Goal: Task Accomplishment & Management: Manage account settings

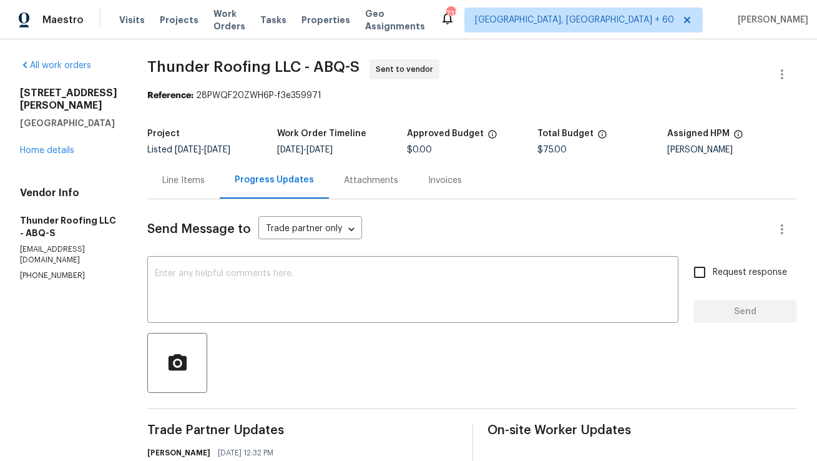
scroll to position [175, 0]
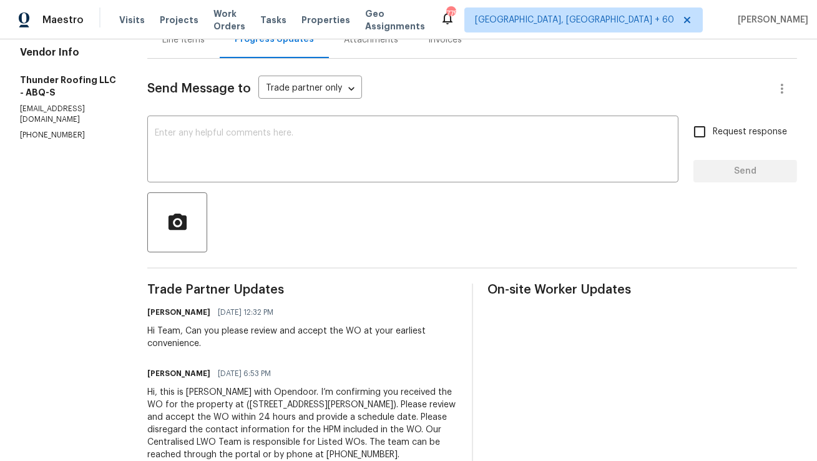
scroll to position [66, 0]
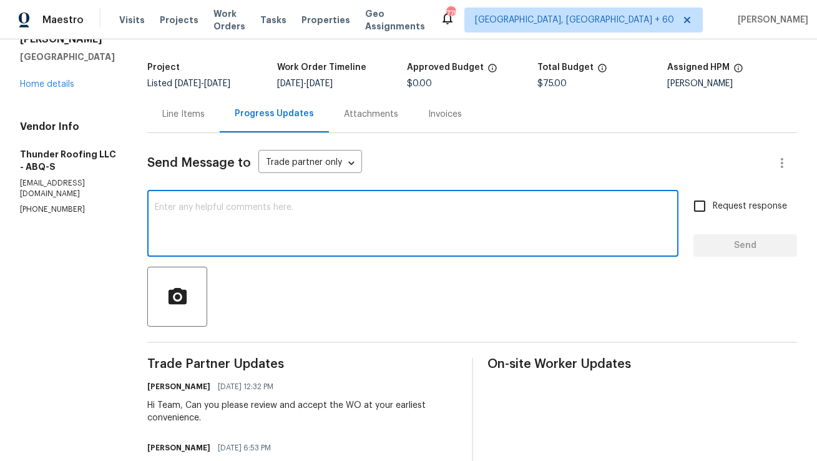
click at [330, 224] on textarea at bounding box center [413, 225] width 516 height 44
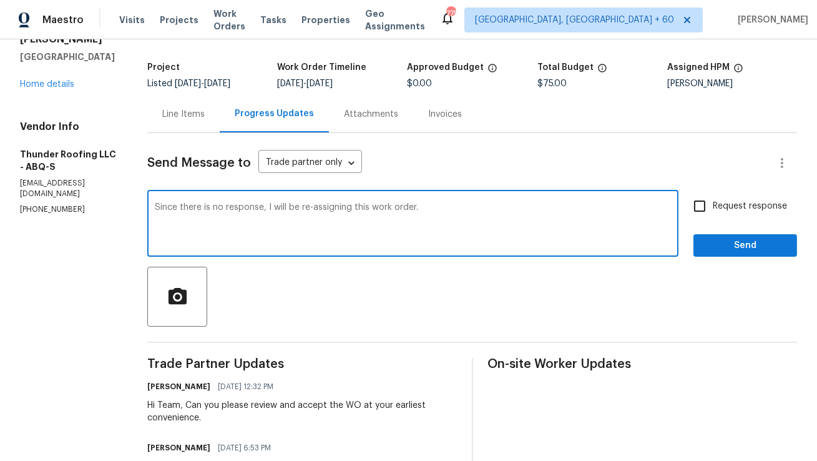
type textarea "Since there is no response, I will be re-assigning this work order."
click at [702, 214] on input "Request response" at bounding box center [700, 206] width 26 height 26
checkbox input "true"
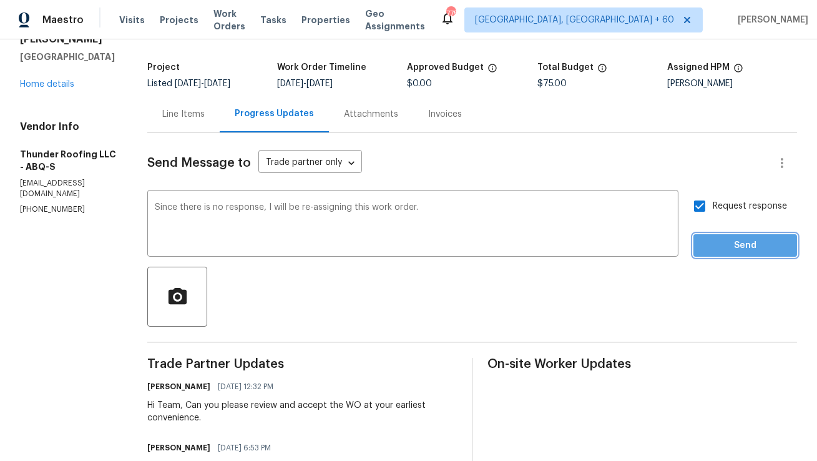
click at [745, 248] on span "Send" at bounding box center [746, 246] width 84 height 16
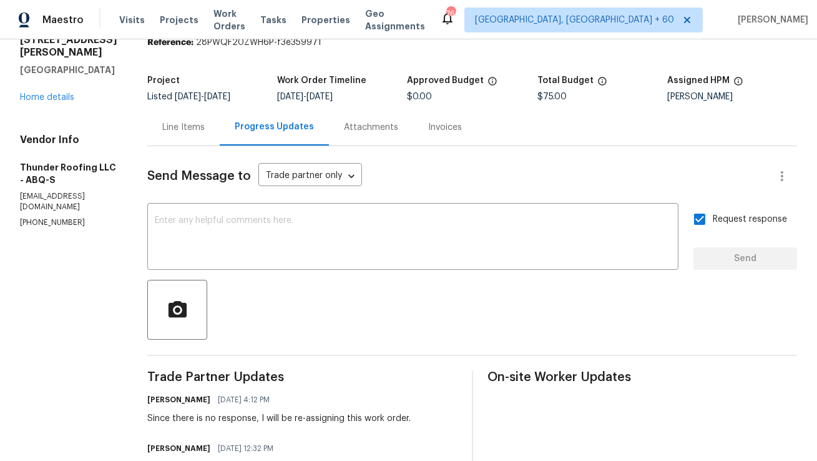
scroll to position [0, 0]
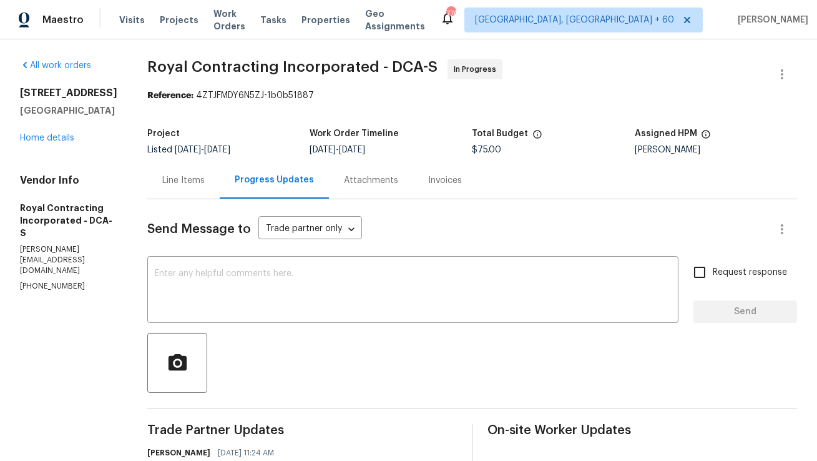
click at [39, 243] on div "Vendor Info Royal Contracting Incorporated - DCA-[PERSON_NAME] [PERSON_NAME][EM…" at bounding box center [68, 233] width 97 height 118
click at [54, 281] on p "[PHONE_NUMBER]" at bounding box center [68, 286] width 97 height 11
click at [54, 281] on p "(571) 224-5089" at bounding box center [68, 286] width 97 height 11
copy p "(571) 224-5089"
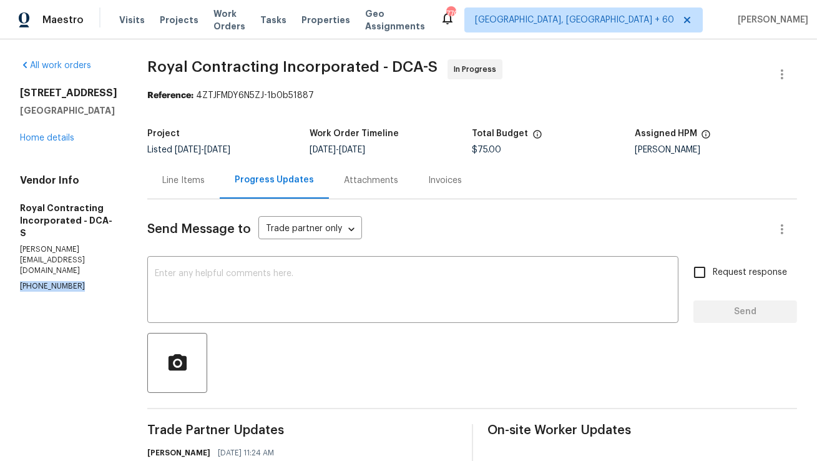
scroll to position [182, 0]
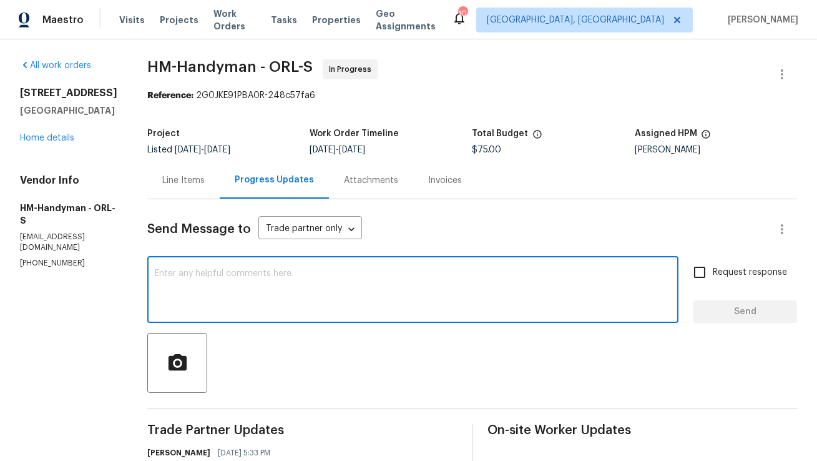
click at [288, 302] on textarea at bounding box center [413, 291] width 516 height 44
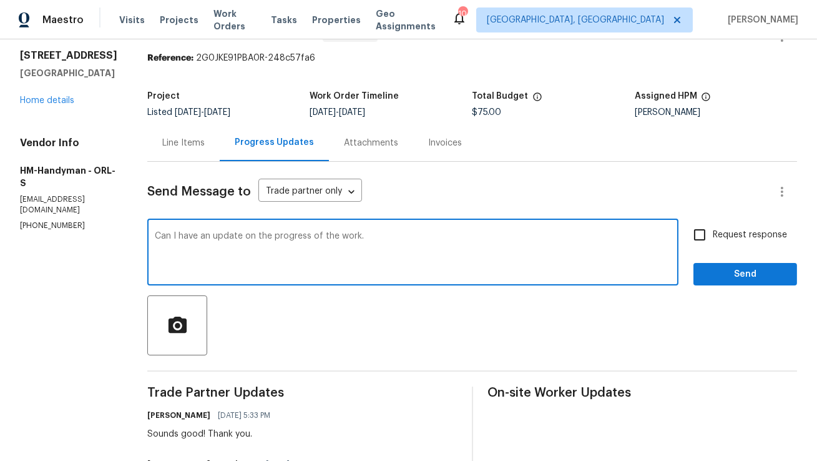
scroll to position [24, 0]
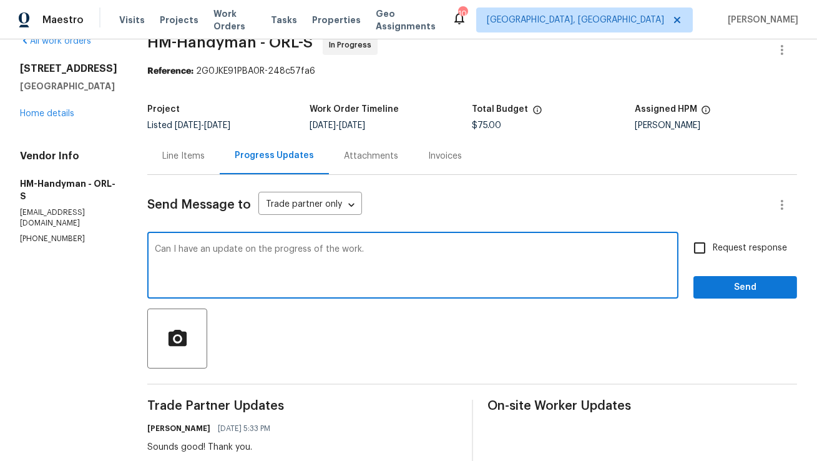
type textarea "Can I have an update on the progress of the work."
click at [708, 250] on input "Request response" at bounding box center [700, 248] width 26 height 26
checkbox input "true"
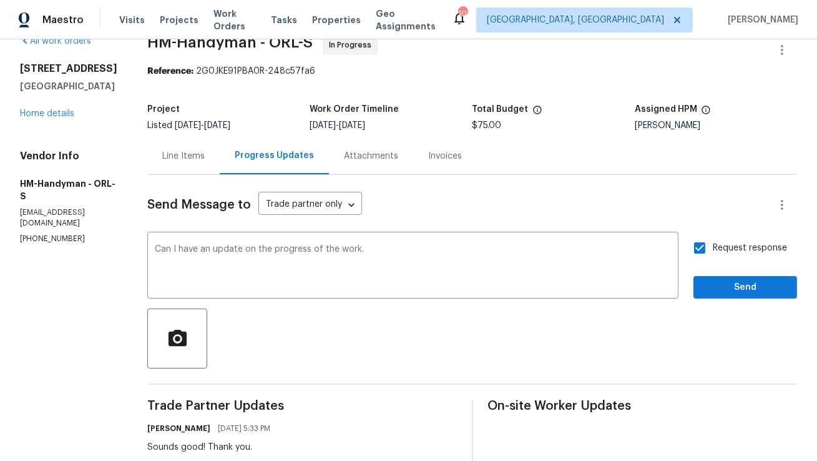
scroll to position [0, 0]
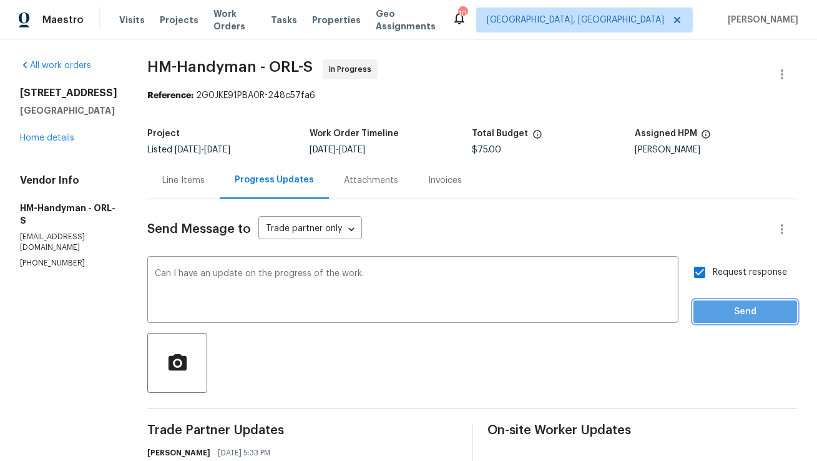
click at [732, 317] on span "Send" at bounding box center [746, 312] width 84 height 16
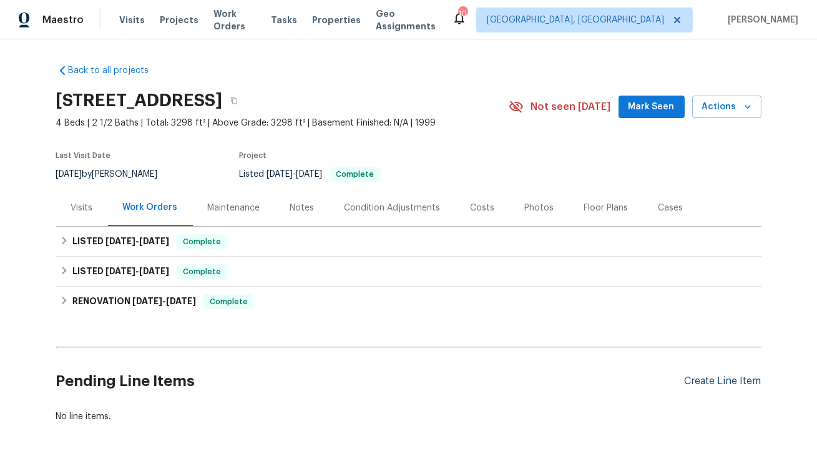
click at [720, 380] on div "Create Line Item" at bounding box center [723, 381] width 77 height 12
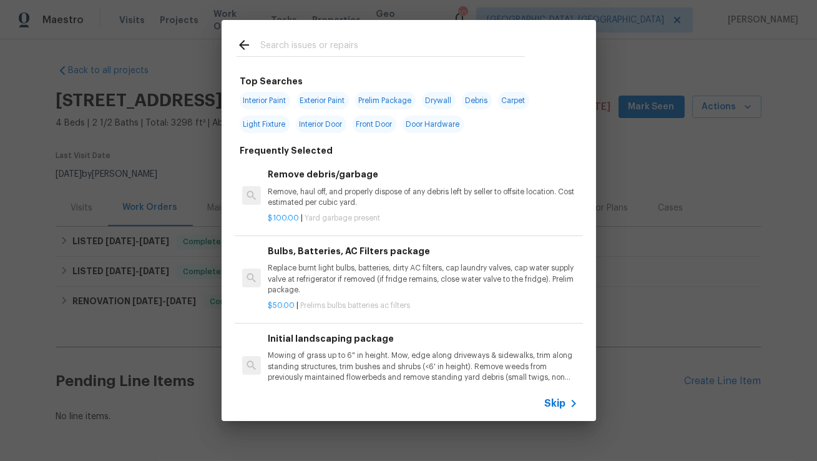
click at [392, 64] on div at bounding box center [381, 44] width 318 height 49
click at [398, 54] on input "text" at bounding box center [392, 46] width 265 height 19
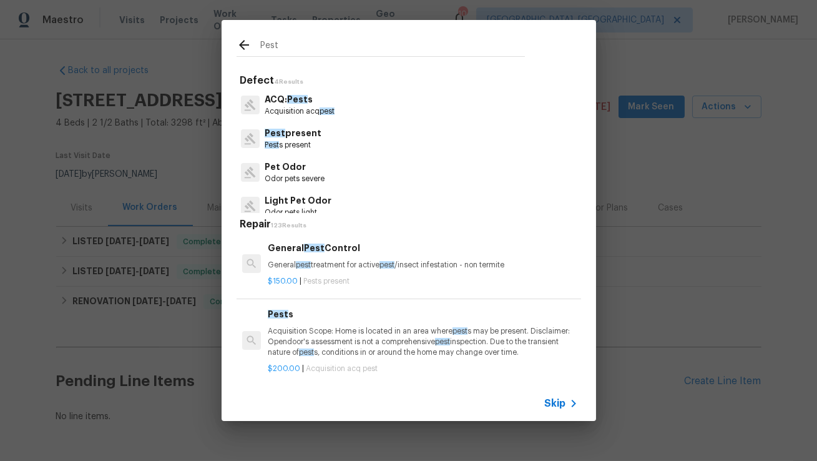
type input "Pest"
click at [378, 268] on p "General pest treatment for active pest /insect infestation - non termite" at bounding box center [423, 265] width 310 height 11
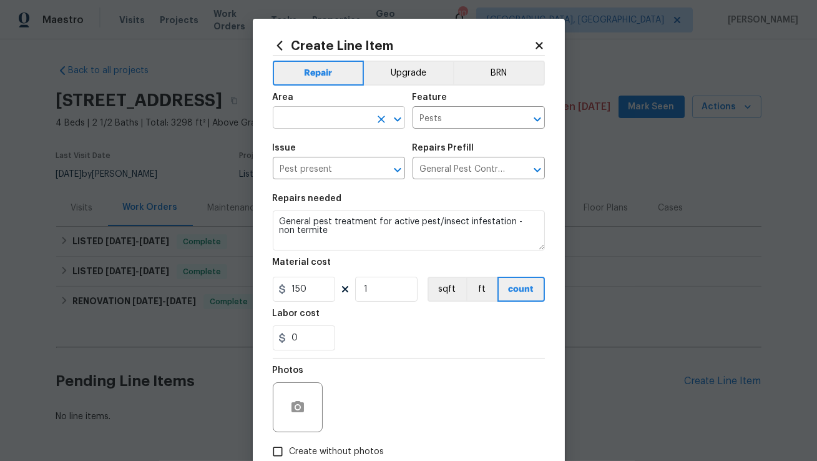
click at [347, 114] on input "text" at bounding box center [321, 118] width 97 height 19
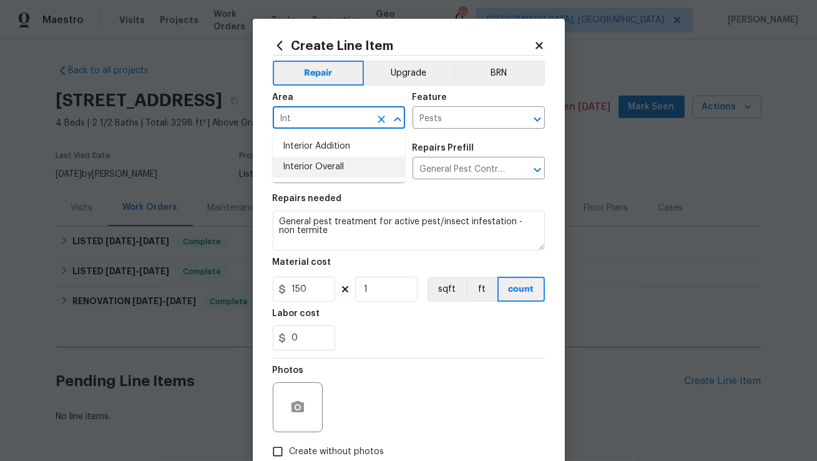
click at [342, 166] on li "Interior Overall" at bounding box center [339, 167] width 132 height 21
type input "Interior Overall"
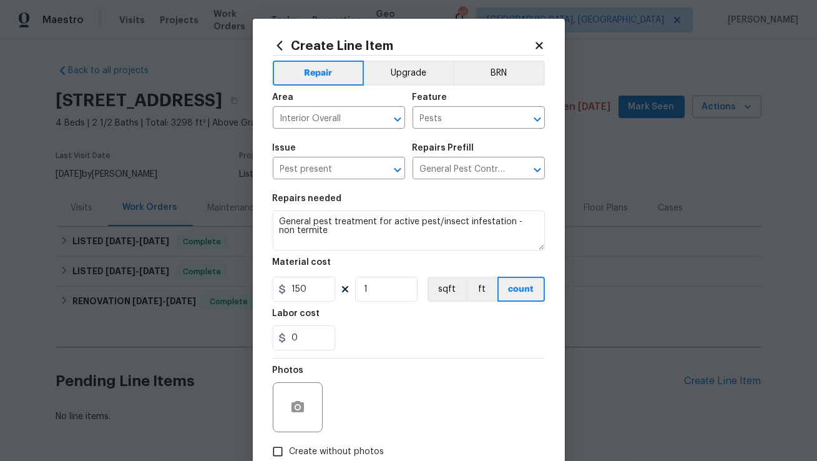
click at [440, 425] on div "Photos" at bounding box center [409, 398] width 272 height 81
click at [350, 235] on textarea "General pest treatment for active pest/insect infestation - non termite" at bounding box center [409, 230] width 272 height 40
paste textarea "Feedback received of possible termite activity in the garage. Please inspect th…"
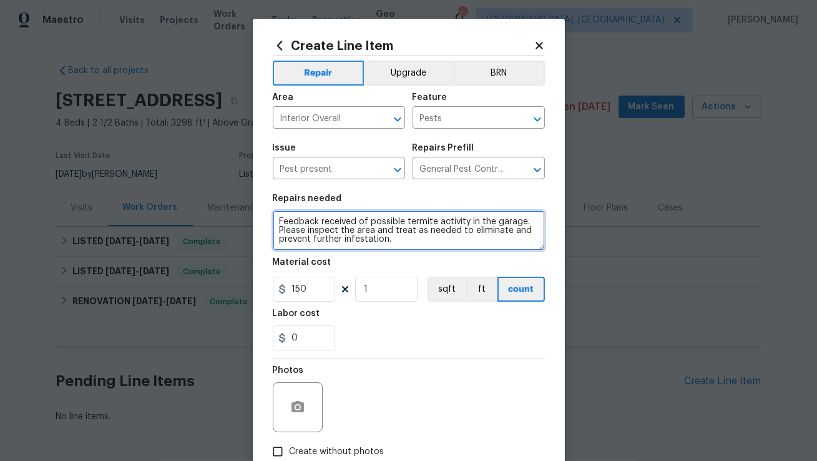
type textarea "Feedback received of possible termite activity in the garage. Please inspect th…"
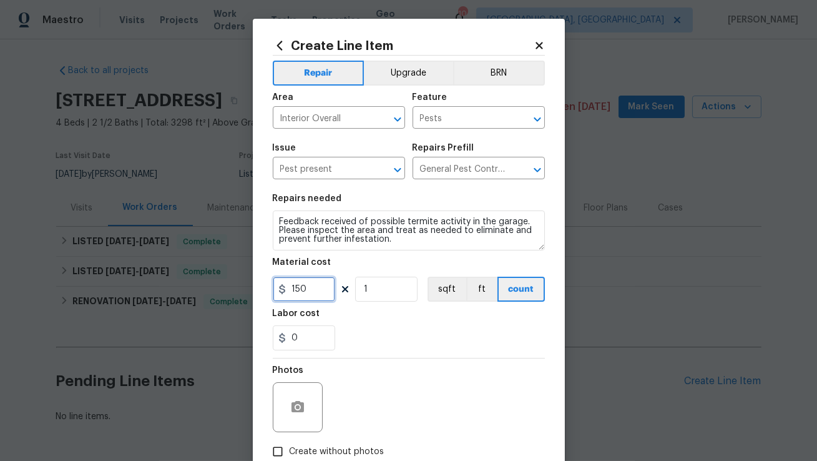
click at [315, 300] on input "150" at bounding box center [304, 289] width 62 height 25
type input "75"
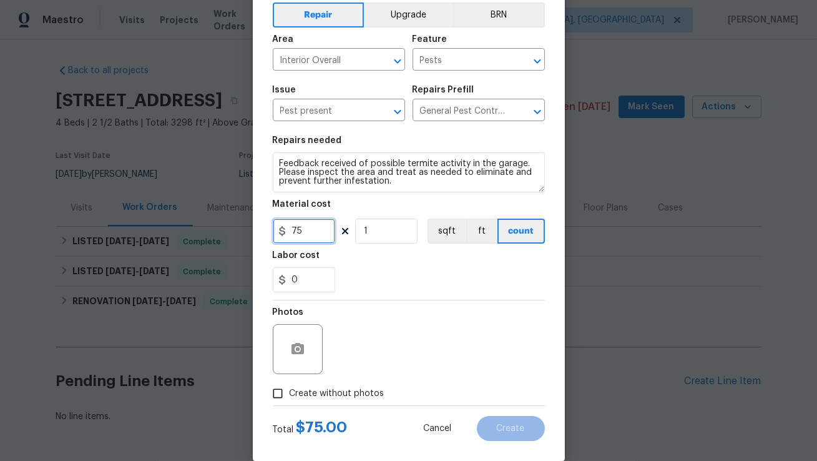
scroll to position [77, 0]
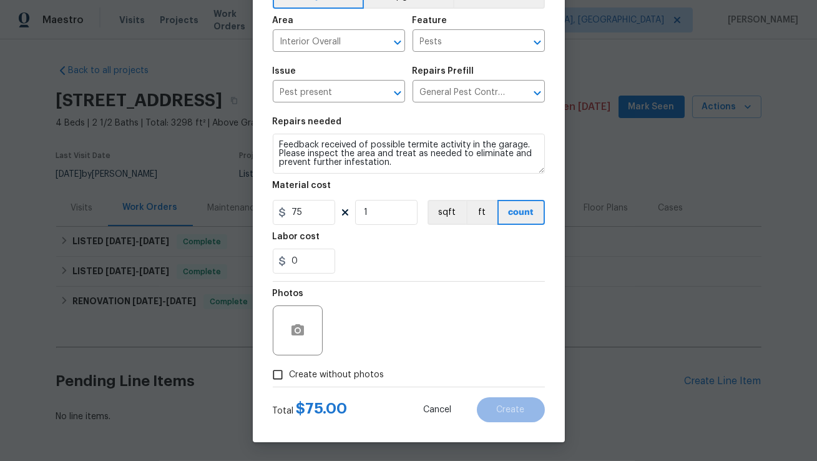
click at [290, 375] on span "Create without photos" at bounding box center [337, 374] width 95 height 13
click at [290, 375] on input "Create without photos" at bounding box center [278, 375] width 24 height 24
checkbox input "true"
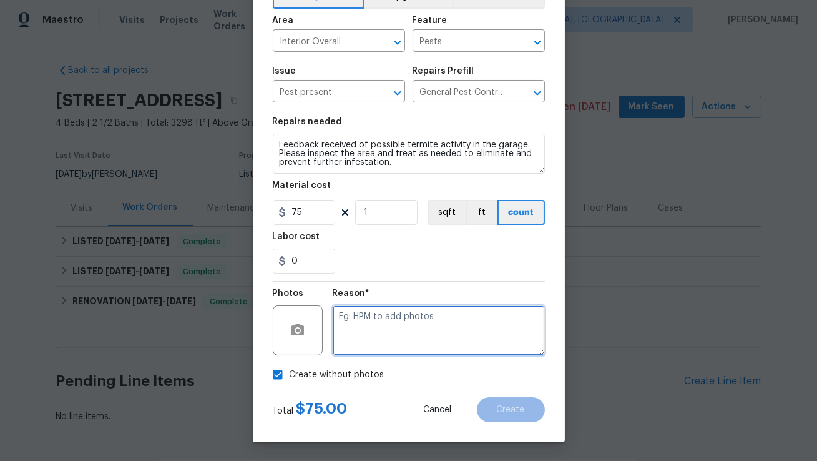
click at [422, 347] on textarea at bounding box center [439, 330] width 212 height 50
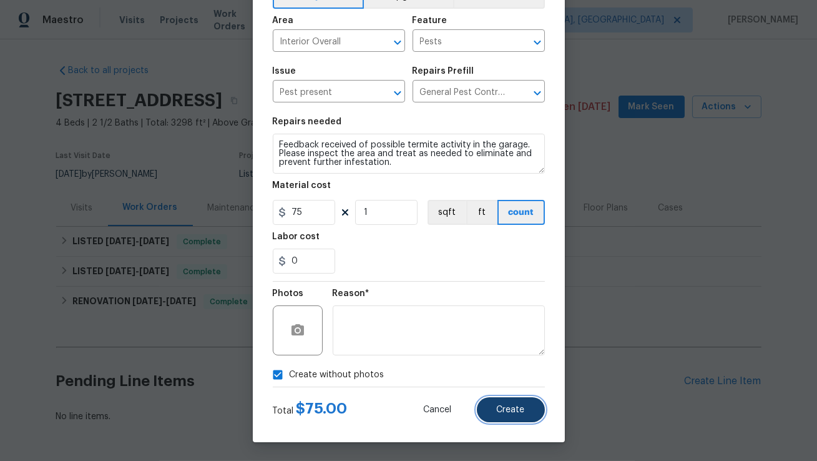
click at [513, 401] on button "Create" at bounding box center [511, 409] width 68 height 25
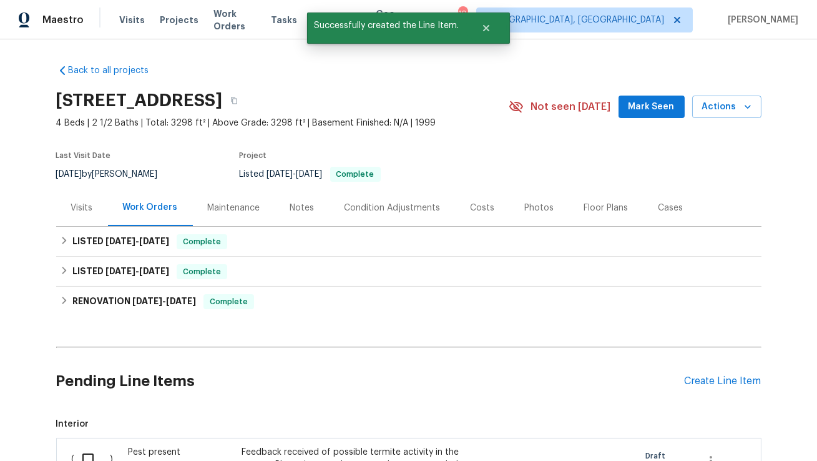
scroll to position [201, 0]
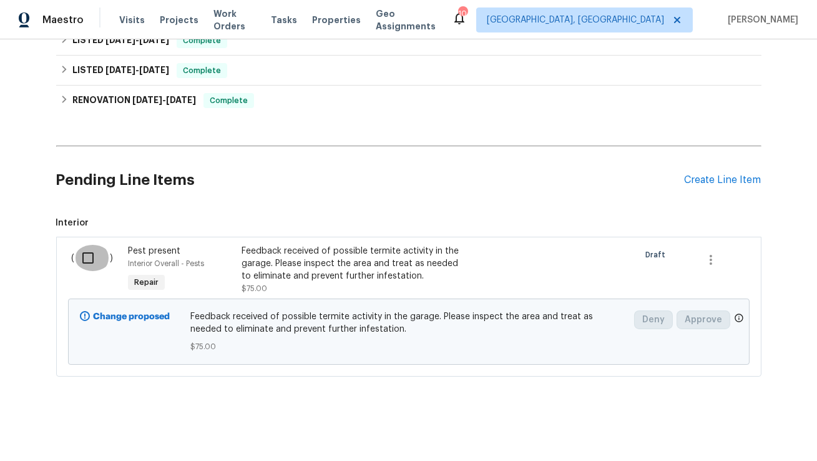
click at [92, 263] on input "checkbox" at bounding box center [93, 258] width 36 height 26
checkbox input "true"
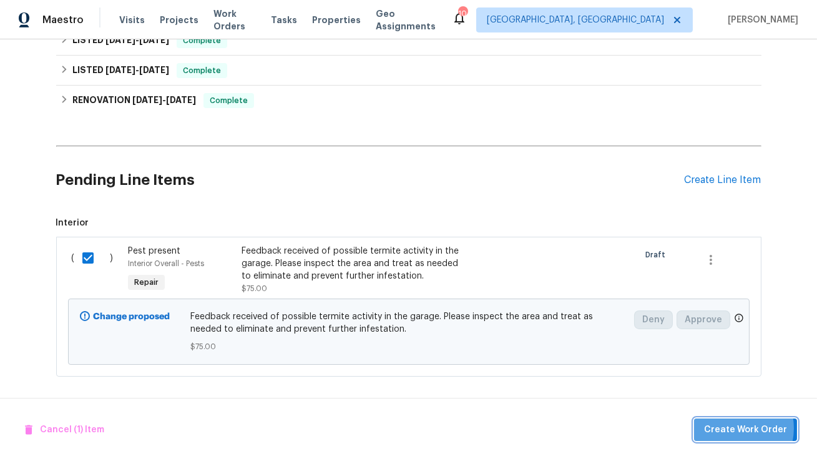
click at [736, 428] on span "Create Work Order" at bounding box center [745, 430] width 83 height 16
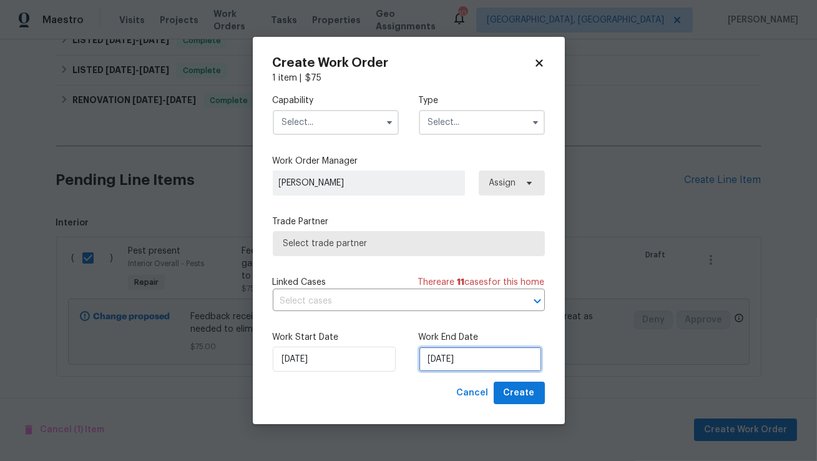
click at [448, 357] on input "15/08/2025" at bounding box center [480, 359] width 123 height 25
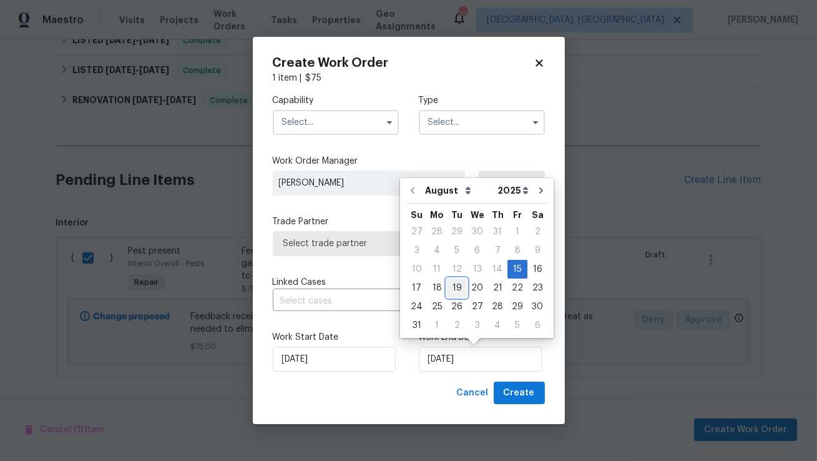
click at [453, 290] on div "19" at bounding box center [457, 287] width 20 height 17
type input "19/08/2025"
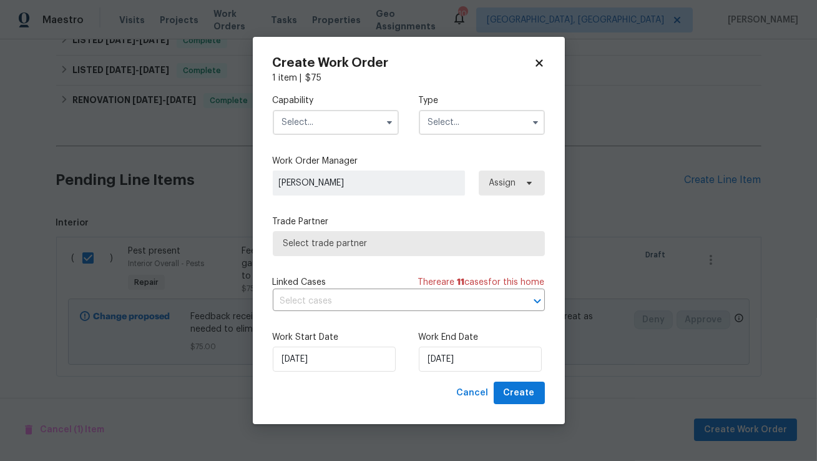
click at [377, 125] on input "text" at bounding box center [336, 122] width 126 height 25
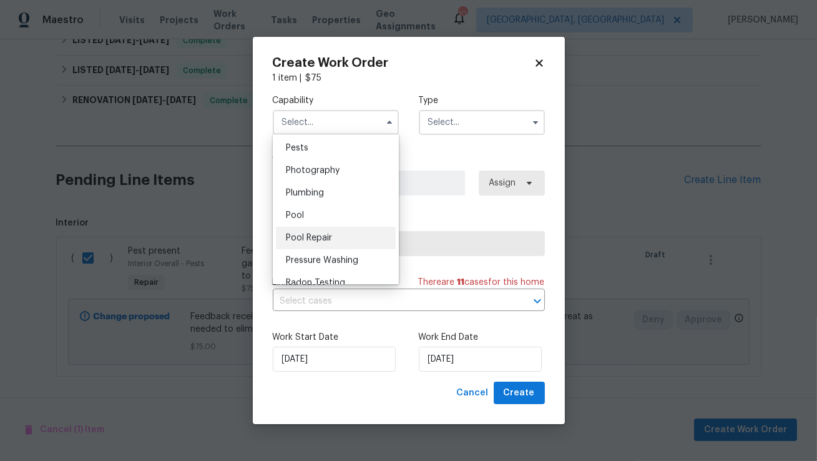
scroll to position [1047, 0]
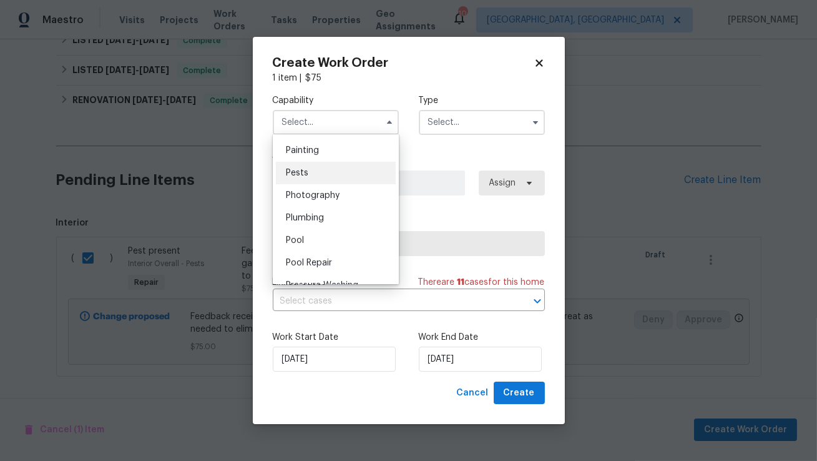
click at [317, 174] on div "Pests" at bounding box center [336, 173] width 120 height 22
type input "Pests"
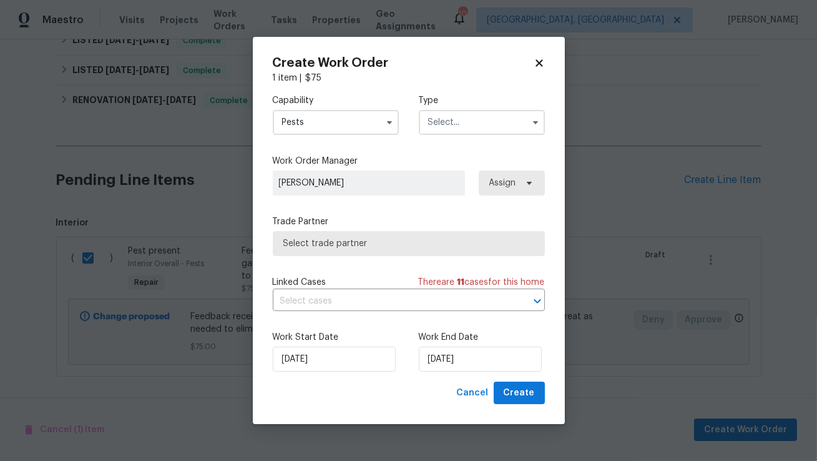
click at [443, 125] on input "text" at bounding box center [482, 122] width 126 height 25
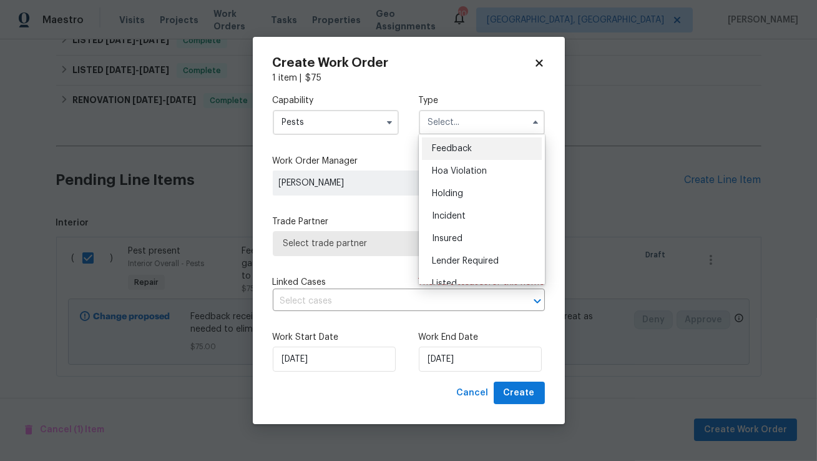
click at [439, 145] on span "Feedback" at bounding box center [452, 148] width 40 height 9
type input "Feedback"
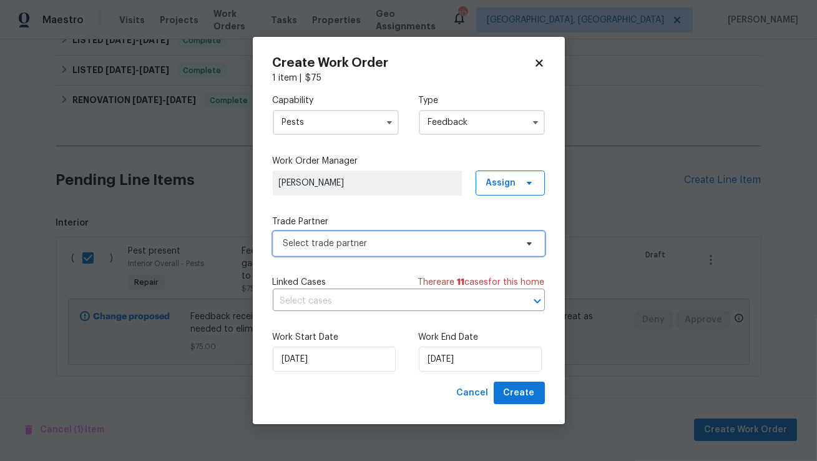
click at [399, 240] on span "Select trade partner" at bounding box center [399, 243] width 233 height 12
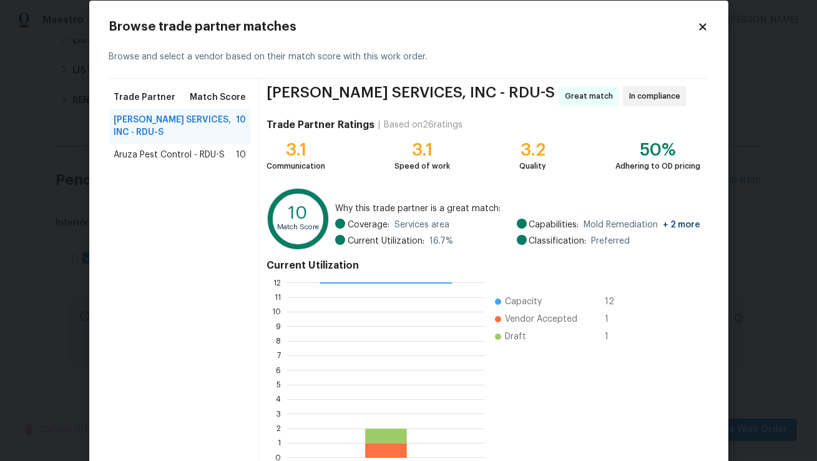
scroll to position [29, 0]
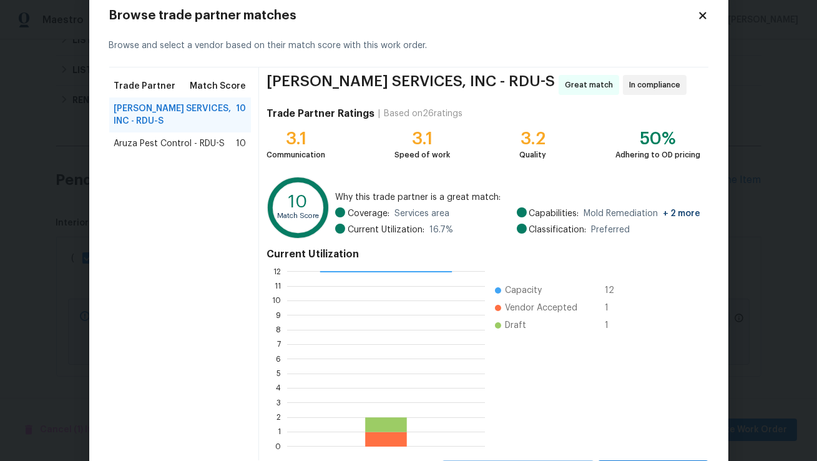
click at [212, 144] on span "Aruza Pest Control - RDU-S" at bounding box center [169, 143] width 111 height 12
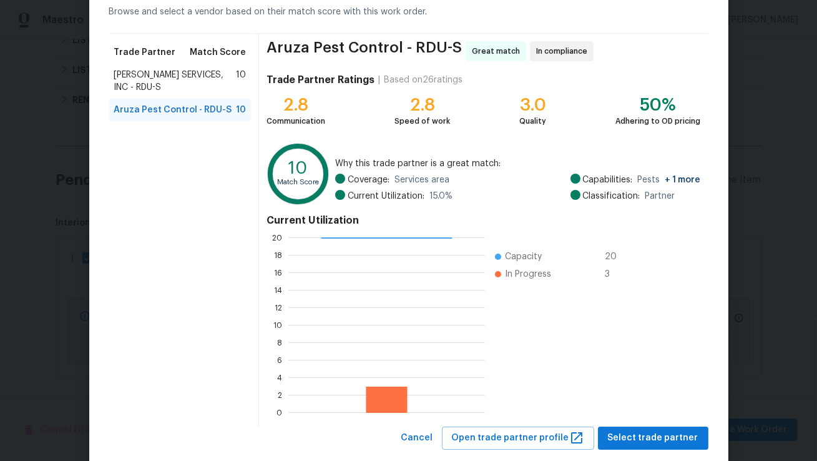
scroll to position [90, 0]
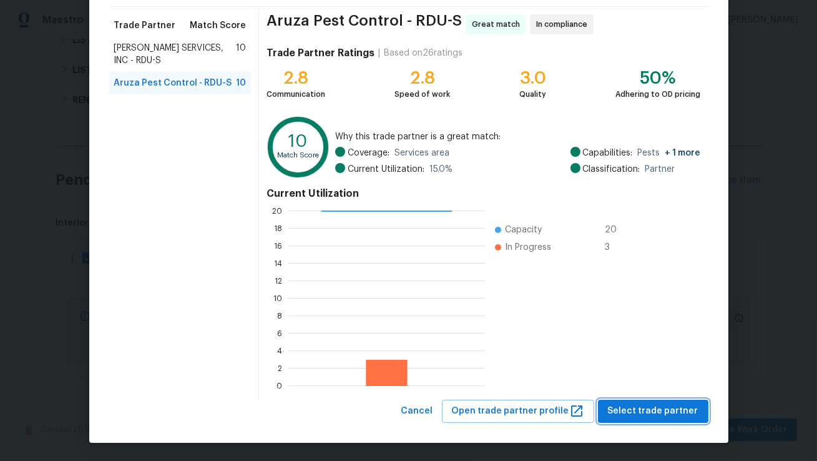
click at [637, 414] on span "Select trade partner" at bounding box center [653, 411] width 91 height 16
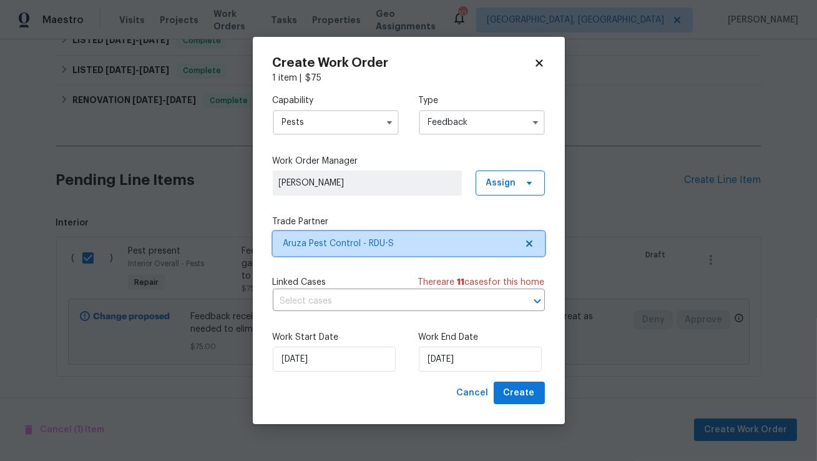
scroll to position [0, 0]
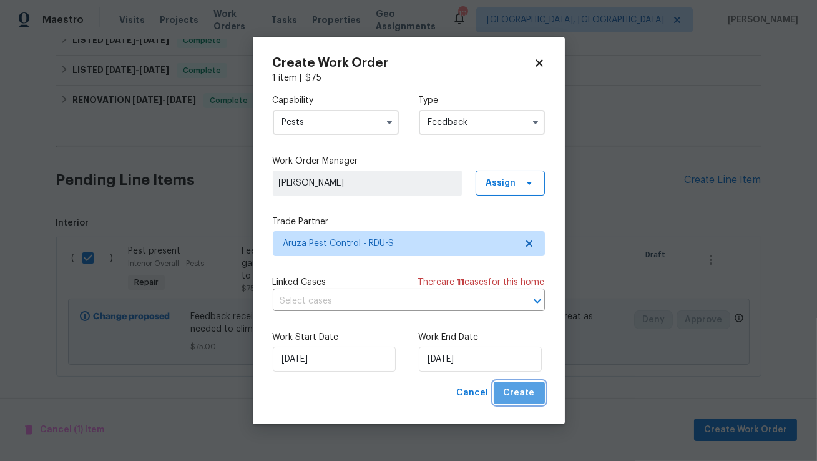
click at [528, 393] on span "Create" at bounding box center [519, 393] width 31 height 16
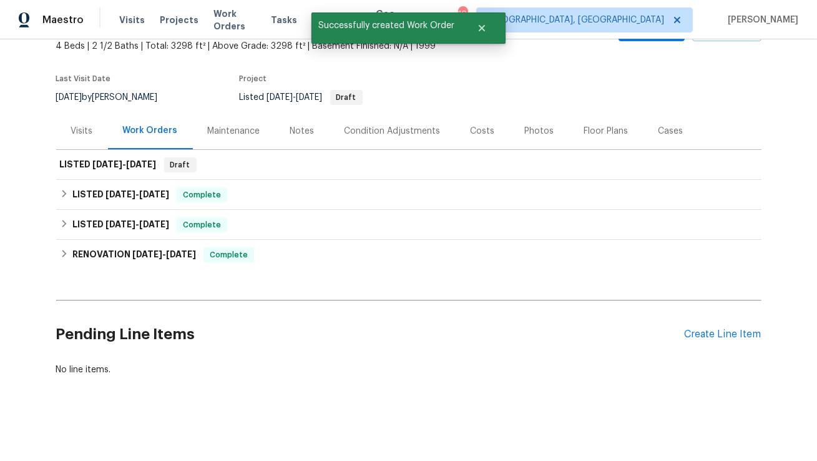
scroll to position [76, 0]
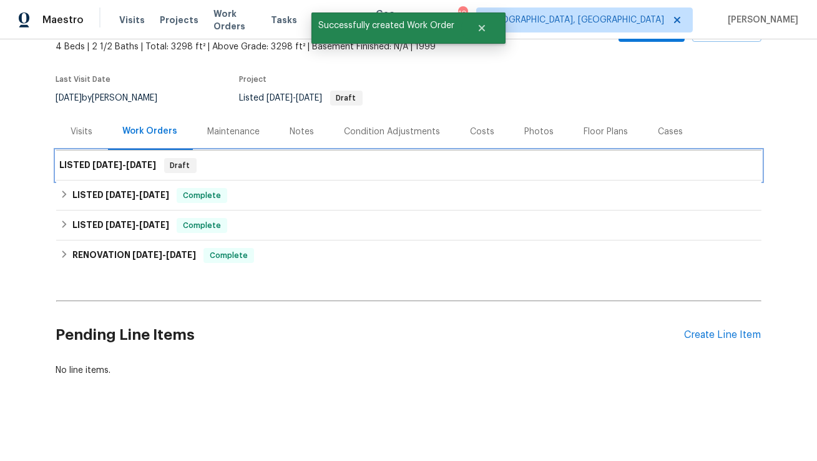
click at [195, 169] on span "Draft" at bounding box center [180, 165] width 30 height 12
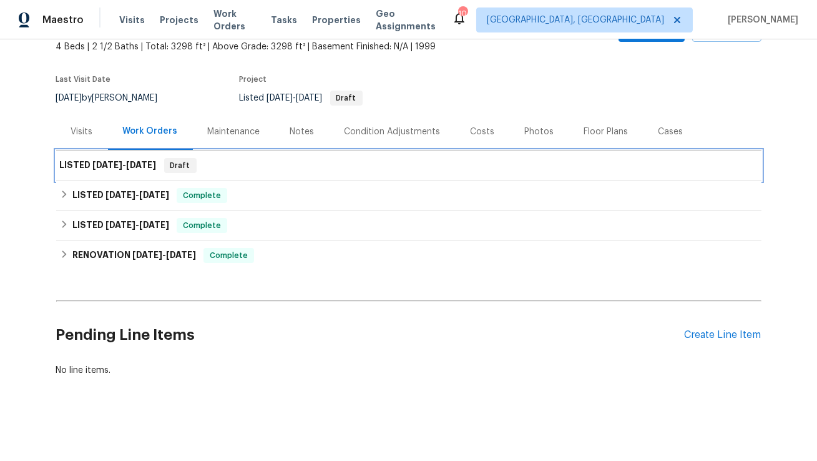
click at [104, 166] on span "8/15/25" at bounding box center [108, 164] width 30 height 9
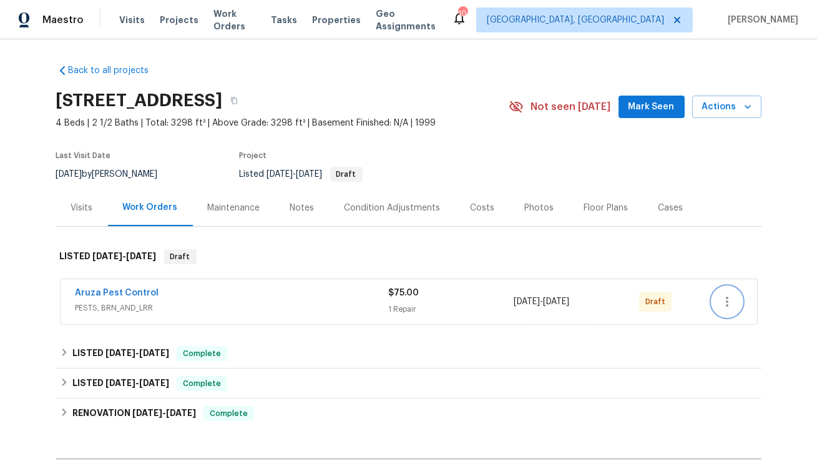
click at [731, 304] on icon "button" at bounding box center [727, 301] width 15 height 15
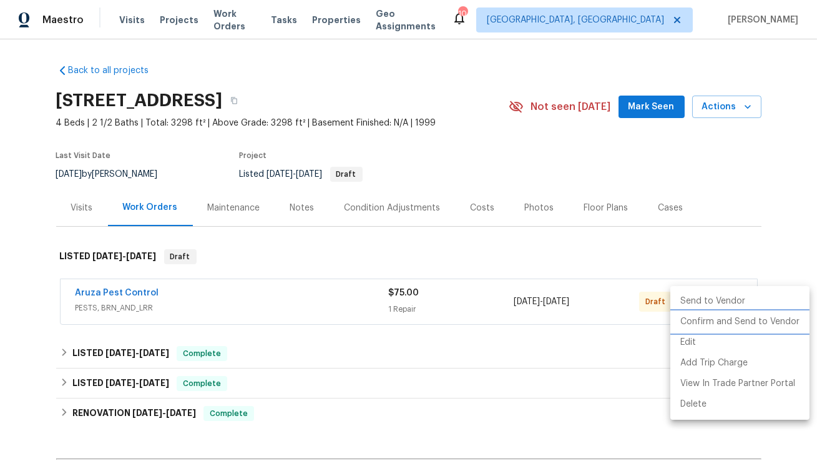
click at [719, 322] on li "Confirm and Send to Vendor" at bounding box center [740, 322] width 139 height 21
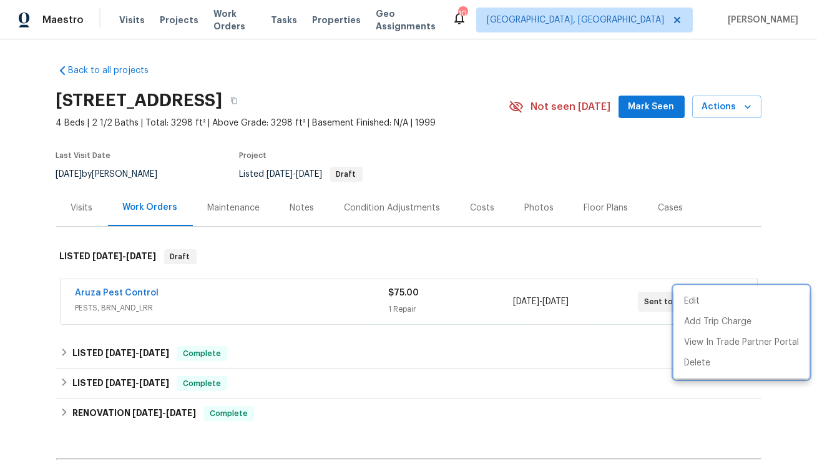
click at [138, 292] on div at bounding box center [408, 230] width 817 height 461
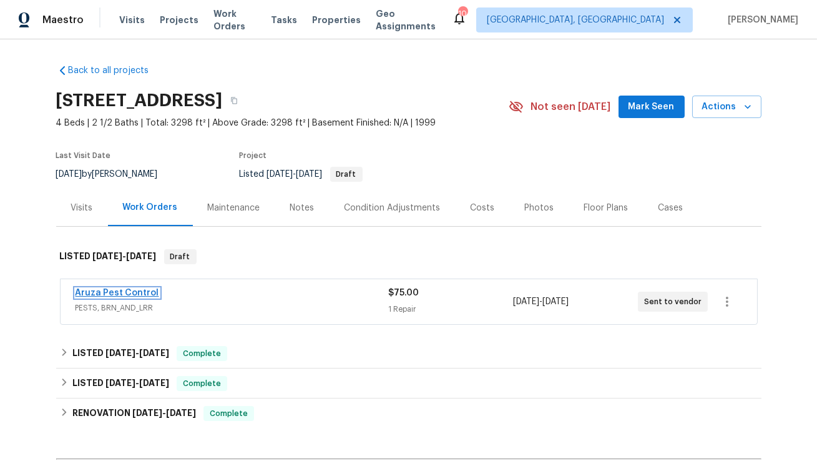
click at [147, 295] on link "Aruza Pest Control" at bounding box center [118, 292] width 84 height 9
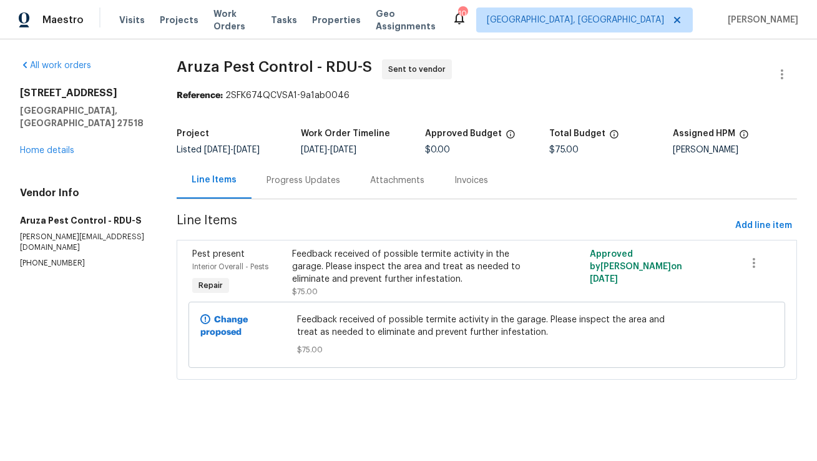
click at [307, 187] on div "Progress Updates" at bounding box center [304, 180] width 104 height 37
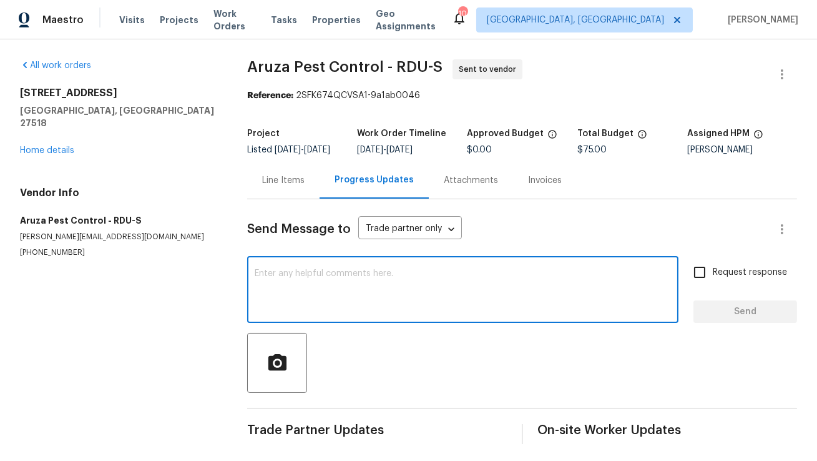
click at [332, 286] on textarea at bounding box center [463, 291] width 416 height 44
paste textarea "Hi, this is Anthony with Opendoor. I’m confirming you received the WO for the p…"
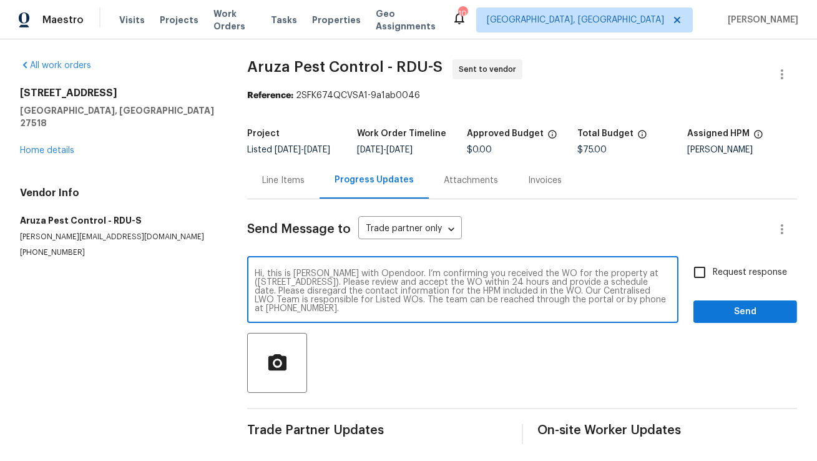
drag, startPoint x: 627, startPoint y: 286, endPoint x: 395, endPoint y: 291, distance: 232.3
click at [395, 291] on textarea "Hi, this is Anthony with Opendoor. I’m confirming you received the WO for the p…" at bounding box center [463, 291] width 416 height 44
paste textarea "05 Crosswaite Way, Cary, NC 27518"
type textarea "Hi, this is Anthony with Opendoor. I’m confirming you received the WO for the p…"
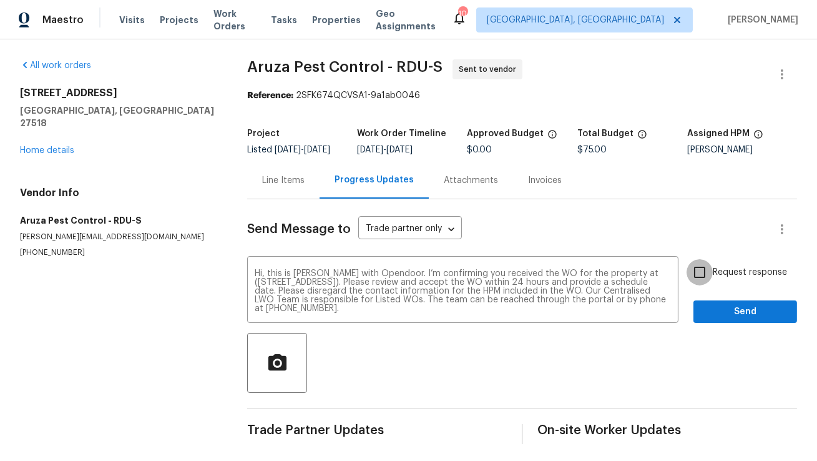
click at [709, 280] on input "Request response" at bounding box center [700, 272] width 26 height 26
checkbox input "true"
click at [717, 320] on span "Send" at bounding box center [746, 312] width 84 height 16
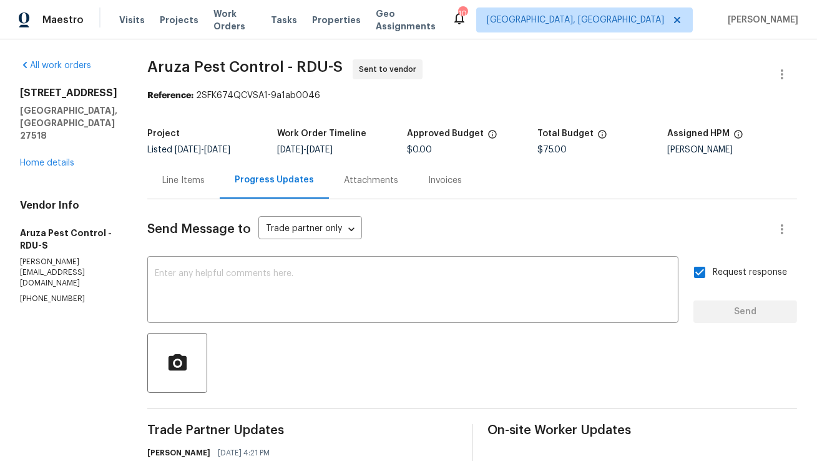
scroll to position [12, 0]
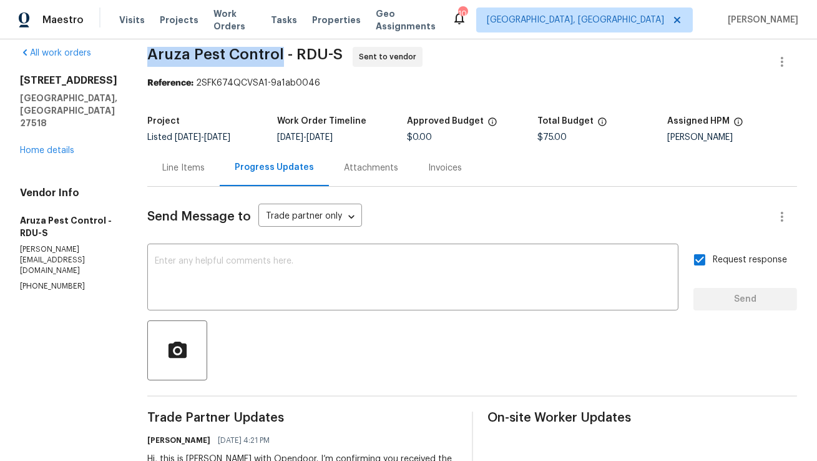
copy span "Aruza Pest Control"
drag, startPoint x: 149, startPoint y: 54, endPoint x: 280, endPoint y: 54, distance: 131.1
click at [280, 54] on span "Aruza Pest Control - RDU-S" at bounding box center [244, 54] width 195 height 15
click at [183, 169] on div "Line Items" at bounding box center [183, 168] width 42 height 12
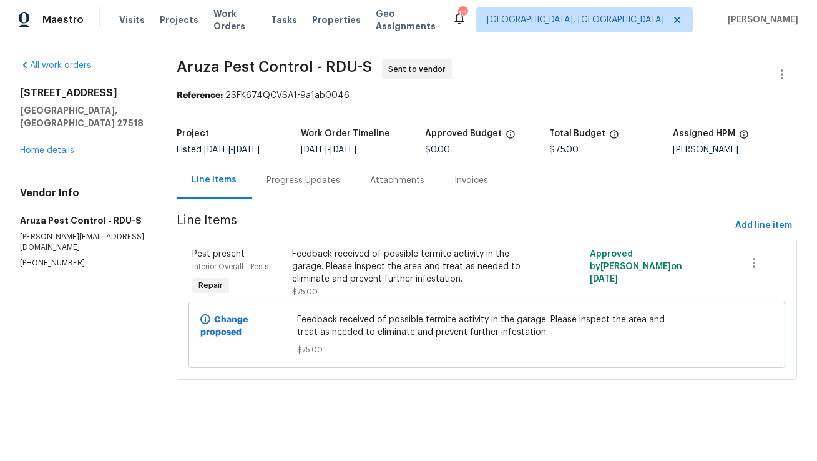
click at [315, 184] on div "Progress Updates" at bounding box center [304, 180] width 74 height 12
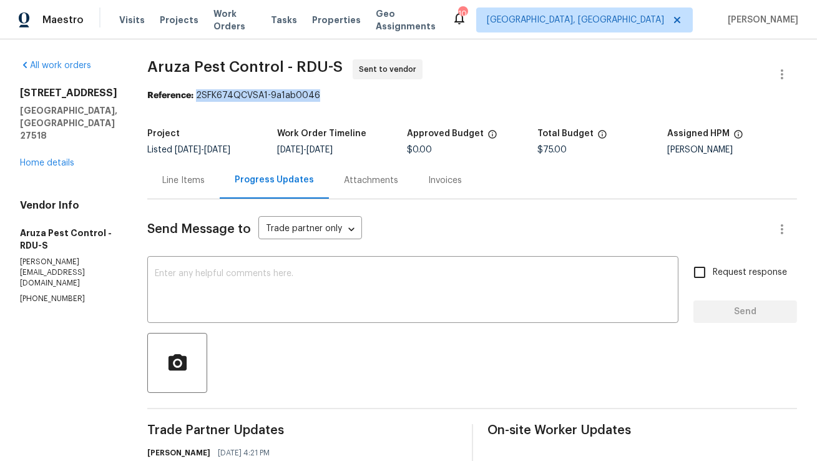
copy div "2SFK674QCVSA1-9a1ab0046"
drag, startPoint x: 199, startPoint y: 97, endPoint x: 335, endPoint y: 97, distance: 136.1
click at [335, 97] on div "Reference: 2SFK674QCVSA1-9a1ab0046" at bounding box center [472, 95] width 650 height 12
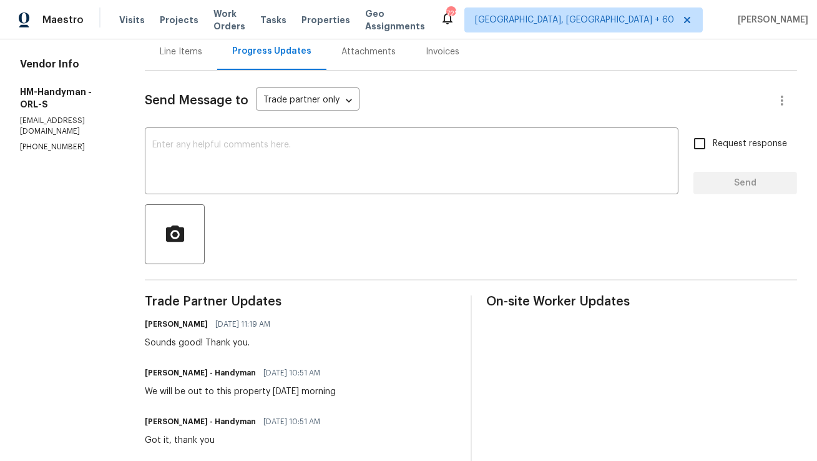
scroll to position [260, 0]
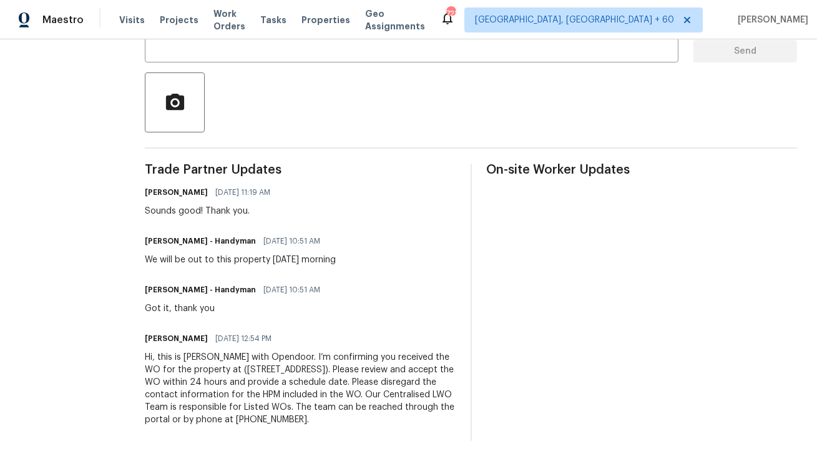
copy div "Hi, this is [PERSON_NAME] with Opendoor. I’m confirming you received the WO for…"
drag, startPoint x: 405, startPoint y: 420, endPoint x: 158, endPoint y: 361, distance: 253.5
click at [158, 361] on div "All work orders [STREET_ADDRESS] Home details Vendor Info HM-Handyman - ORL-S […" at bounding box center [408, 120] width 817 height 682
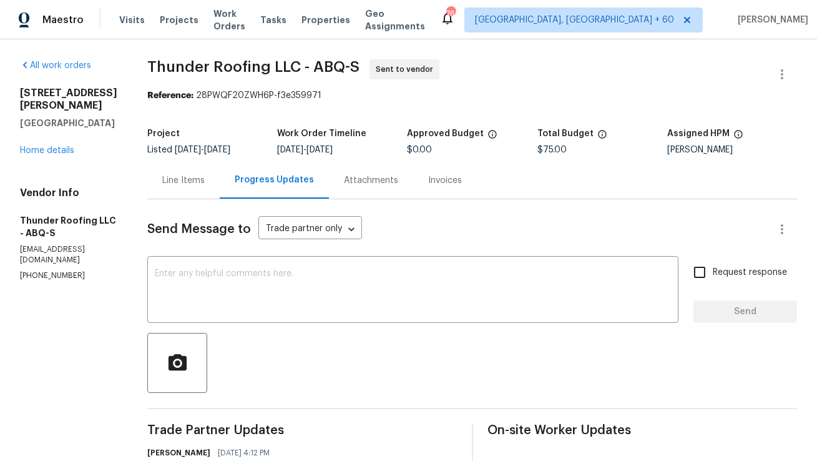
click at [193, 188] on div "Line Items" at bounding box center [183, 180] width 72 height 37
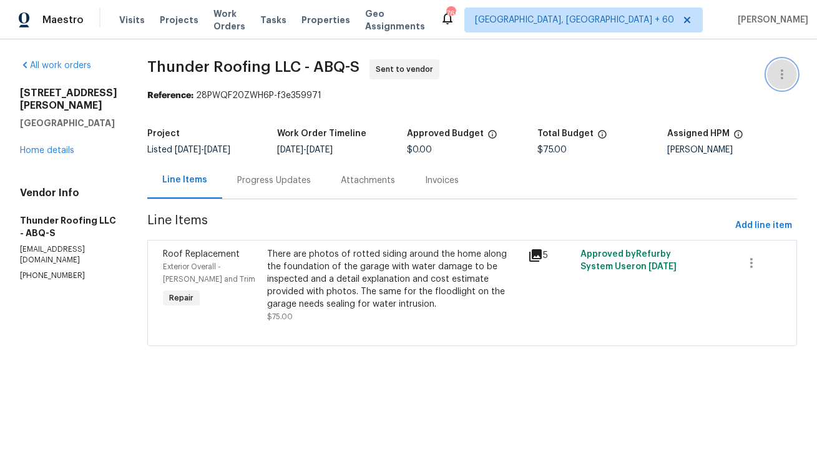
click at [783, 68] on icon "button" at bounding box center [782, 74] width 15 height 15
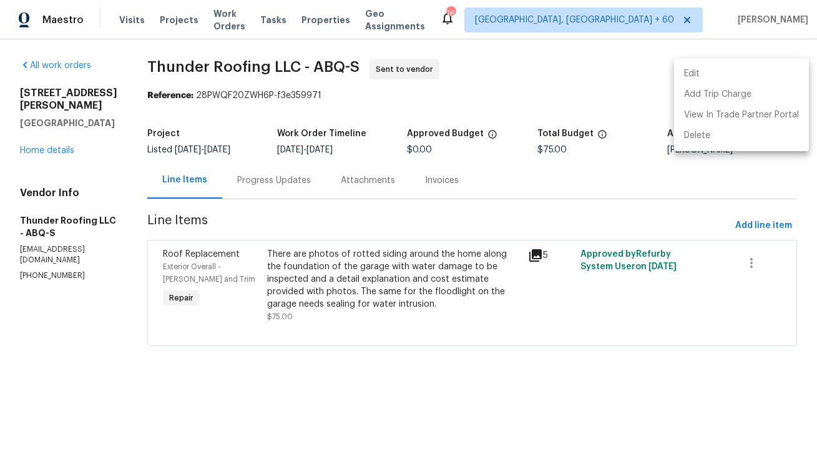
click at [776, 71] on li "Edit" at bounding box center [741, 74] width 135 height 21
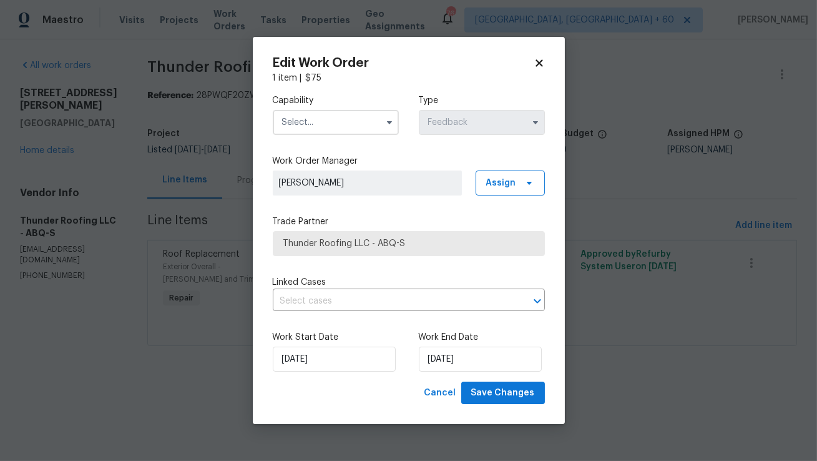
click at [376, 119] on input "text" at bounding box center [336, 122] width 126 height 25
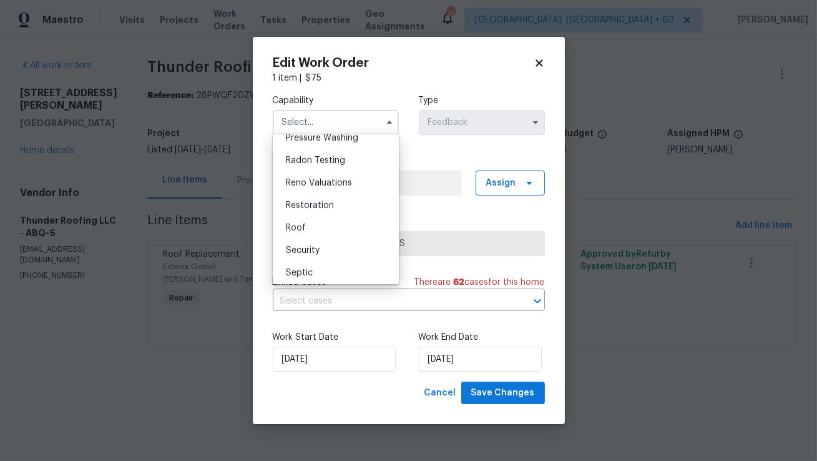
scroll to position [1213, 0]
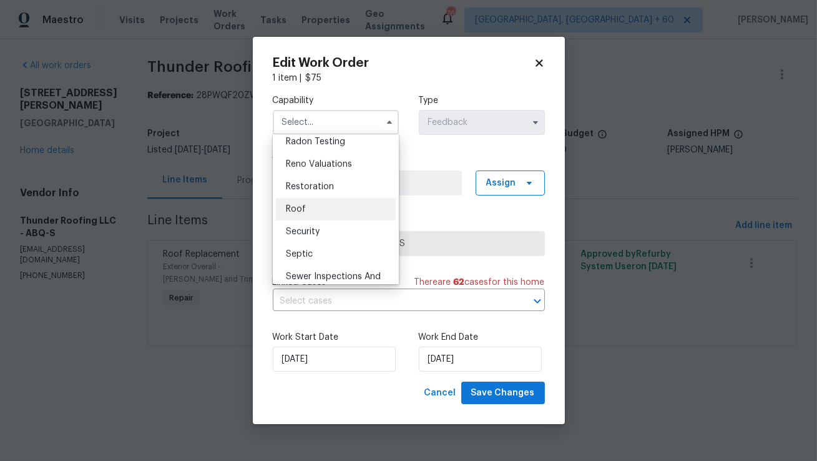
click at [337, 199] on div "Roof" at bounding box center [336, 209] width 120 height 22
type input "Roof"
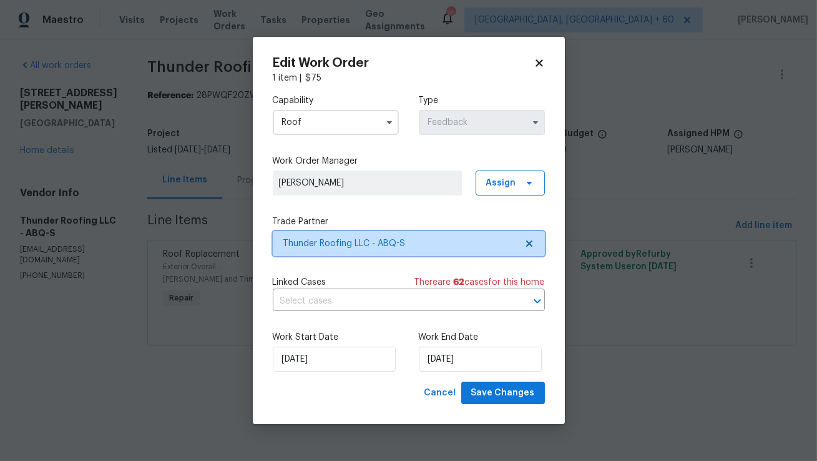
click at [343, 244] on span "Thunder Roofing LLC - ABQ-S" at bounding box center [399, 243] width 233 height 12
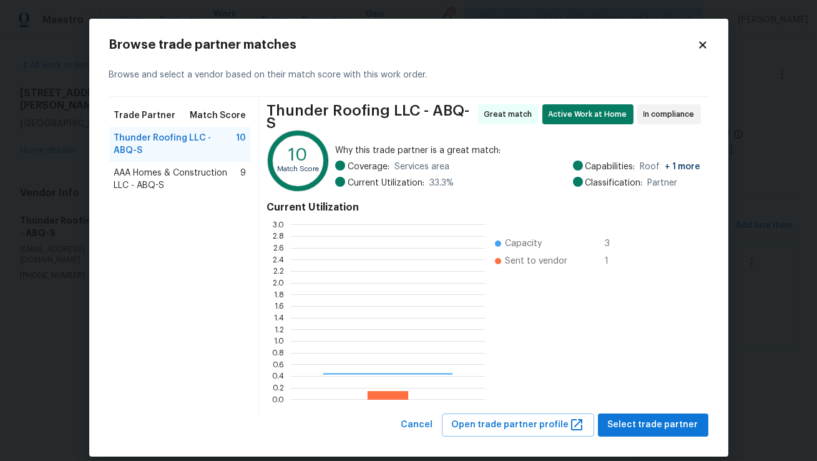
scroll to position [175, 194]
click at [187, 177] on span "AAA Homes & Construction LLC - ABQ-S" at bounding box center [177, 179] width 127 height 25
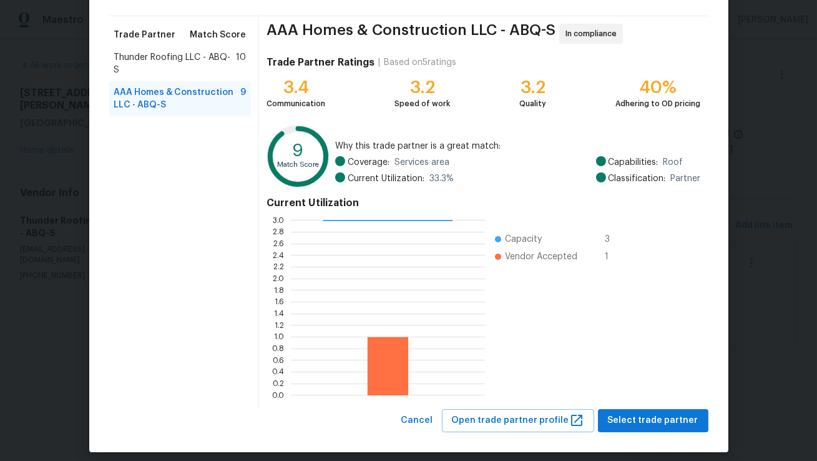
scroll to position [90, 0]
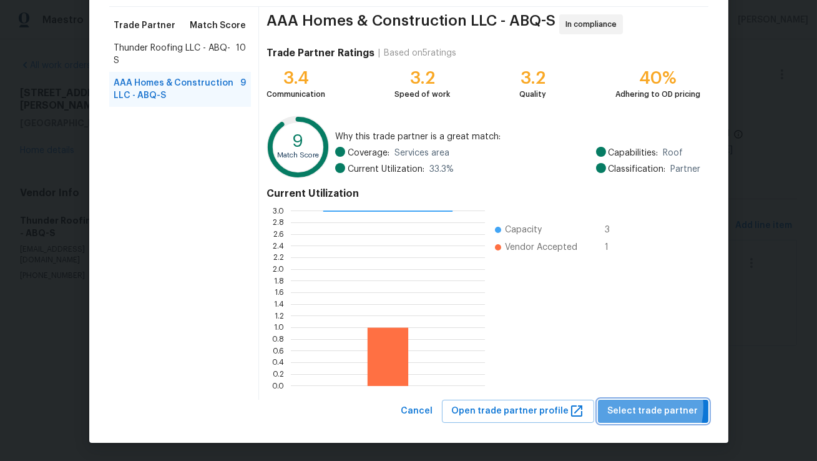
click at [628, 406] on span "Select trade partner" at bounding box center [653, 411] width 91 height 16
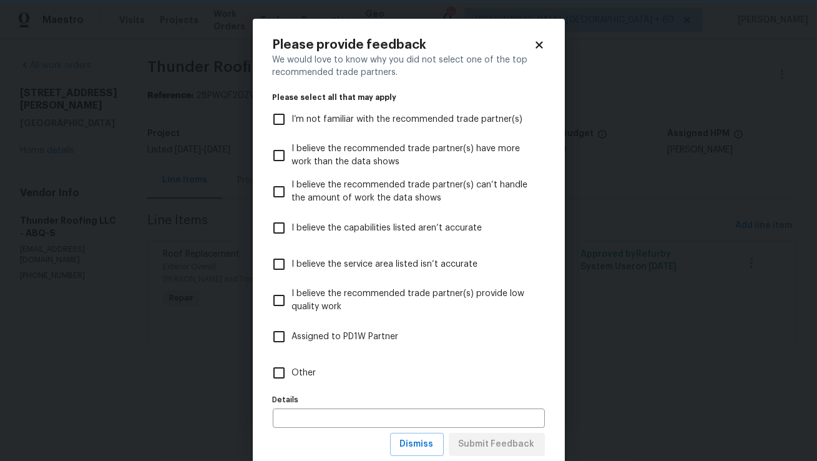
scroll to position [0, 0]
click at [433, 448] on span "Dismiss" at bounding box center [417, 444] width 34 height 16
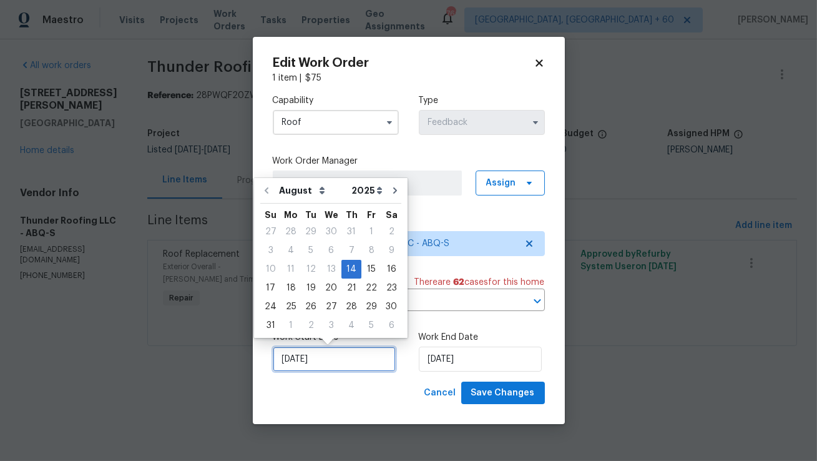
click at [330, 355] on input "14/08/2025" at bounding box center [334, 359] width 123 height 25
click at [363, 272] on div "15" at bounding box center [371, 268] width 20 height 17
type input "15/08/2025"
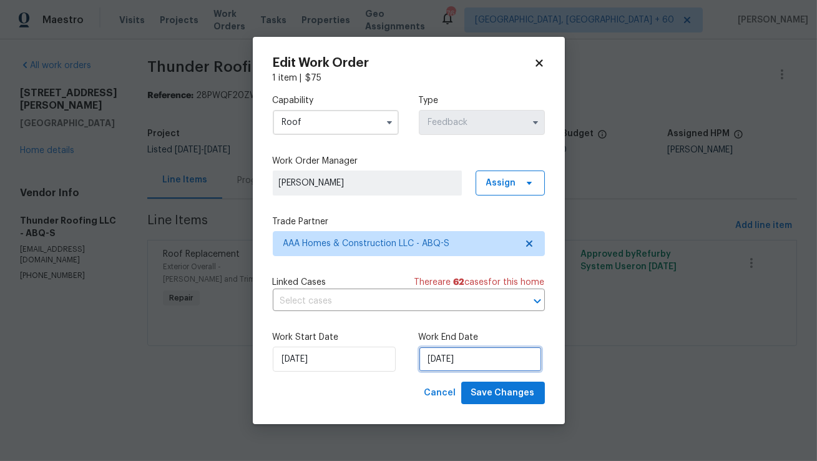
click at [443, 363] on input "18/08/2025" at bounding box center [480, 359] width 123 height 25
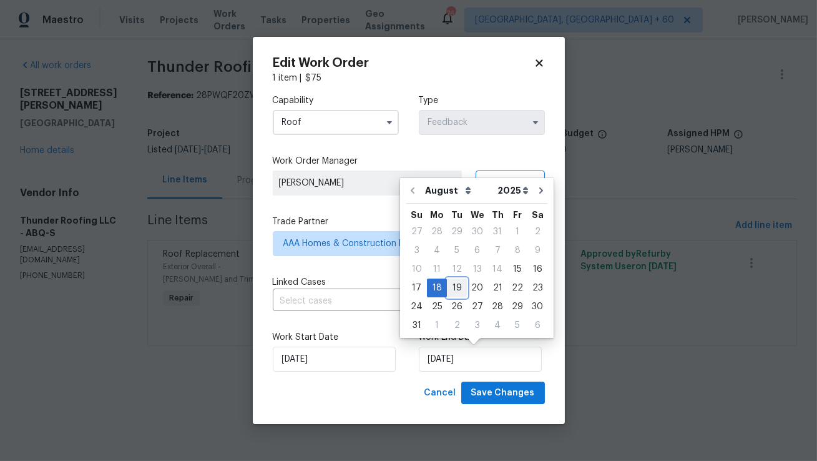
click at [455, 291] on div "19" at bounding box center [457, 287] width 20 height 17
type input "19/08/2025"
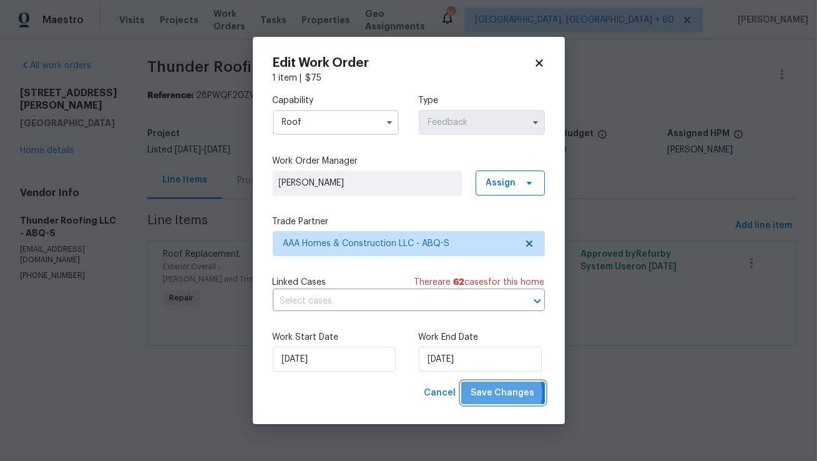
click at [503, 393] on span "Save Changes" at bounding box center [503, 393] width 64 height 16
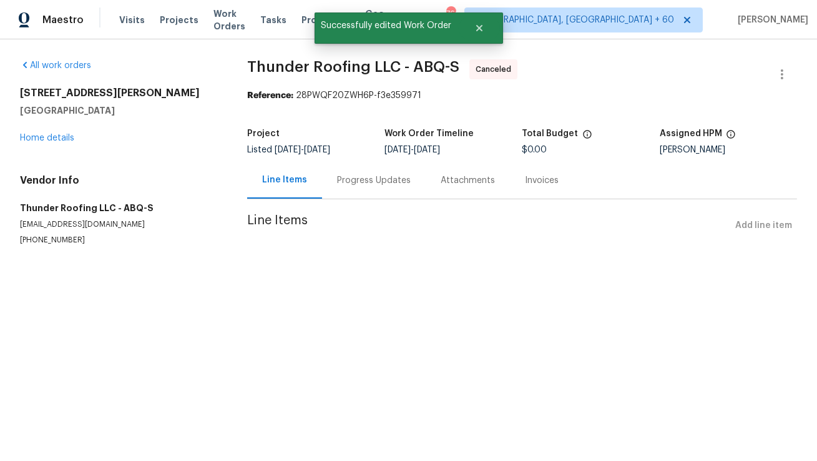
click at [390, 183] on div "Progress Updates" at bounding box center [374, 180] width 74 height 12
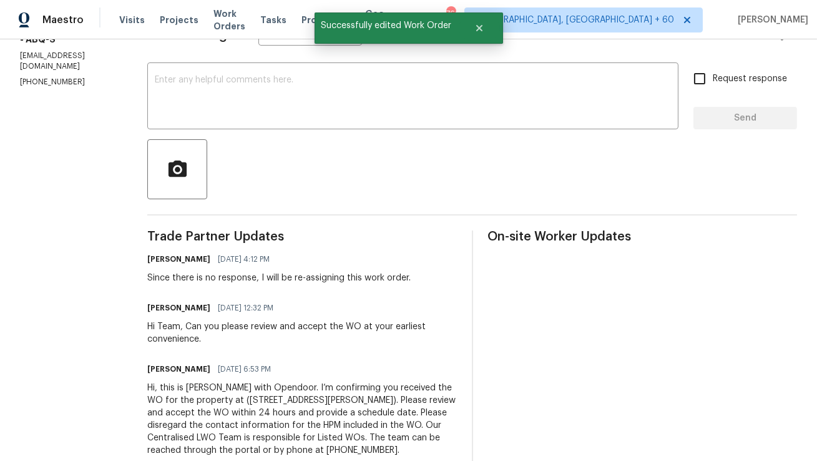
scroll to position [224, 0]
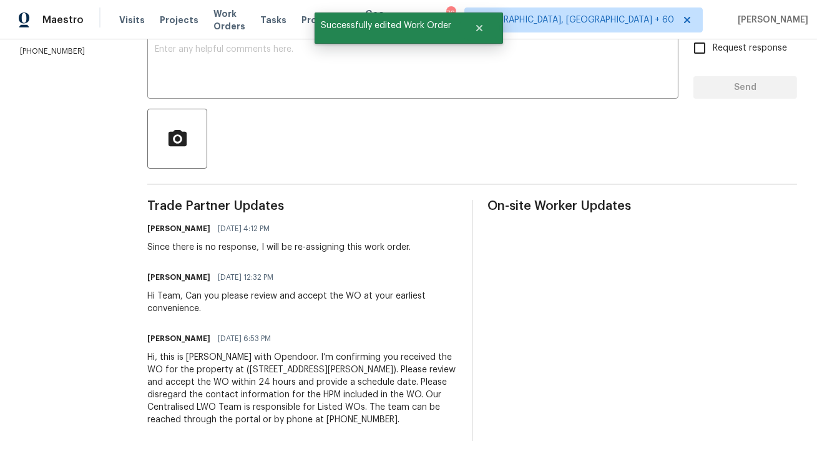
copy div "Hi, this is [PERSON_NAME] with Opendoor. I’m confirming you received the WO for…"
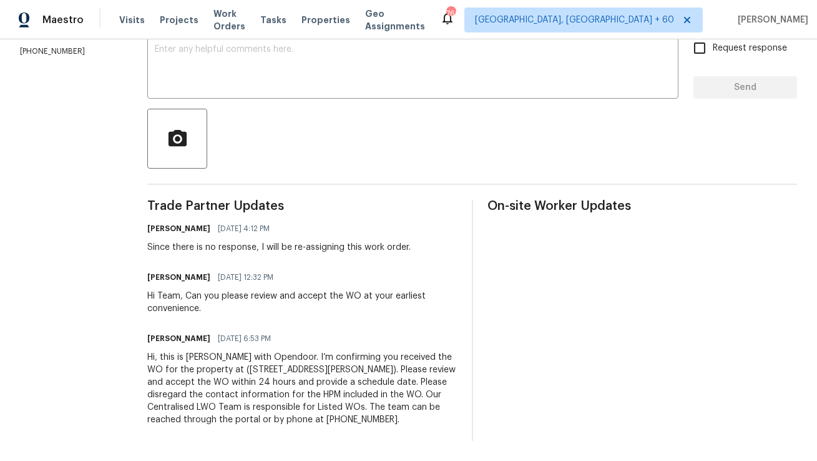
drag, startPoint x: 414, startPoint y: 420, endPoint x: 149, endPoint y: 359, distance: 271.6
click at [149, 359] on div "All work orders 12342 Haines Ave NE Albuquerque, NM 87112 Home details Vendor I…" at bounding box center [408, 138] width 817 height 646
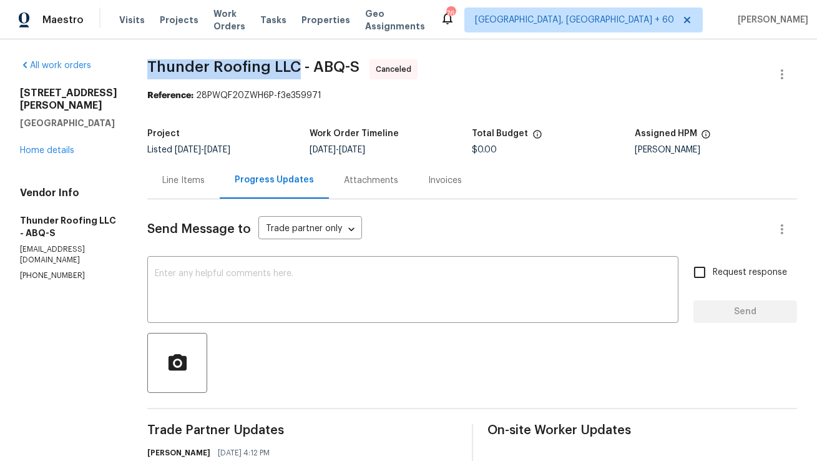
copy span "Thunder Roofing LLC"
drag, startPoint x: 160, startPoint y: 66, endPoint x: 307, endPoint y: 65, distance: 147.4
click at [307, 65] on span "Thunder Roofing LLC - ABQ-S" at bounding box center [253, 66] width 212 height 15
click at [451, 114] on section "Thunder Roofing LLC - ABQ-S Canceled Reference: 28PWQF20ZWH6P-f3e359971 Project…" at bounding box center [472, 362] width 650 height 606
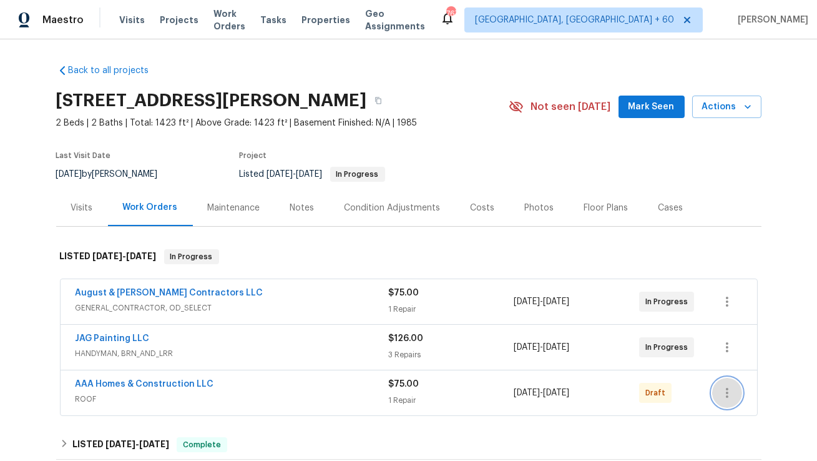
click at [734, 394] on icon "button" at bounding box center [727, 392] width 15 height 15
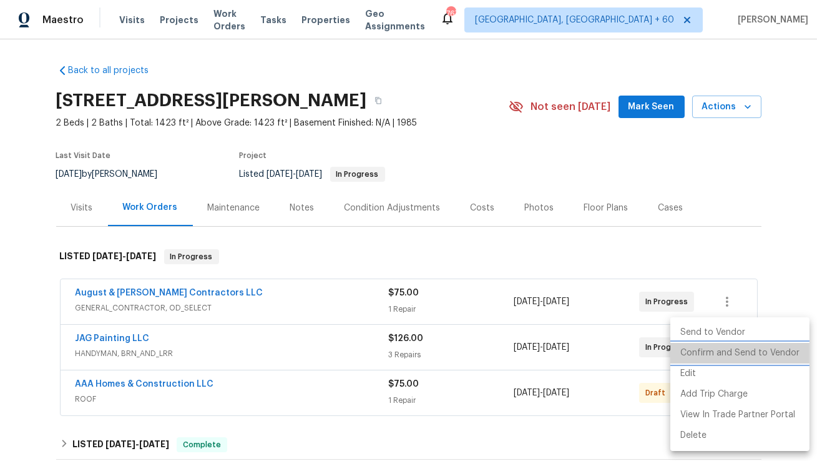
click at [754, 356] on li "Confirm and Send to Vendor" at bounding box center [740, 353] width 139 height 21
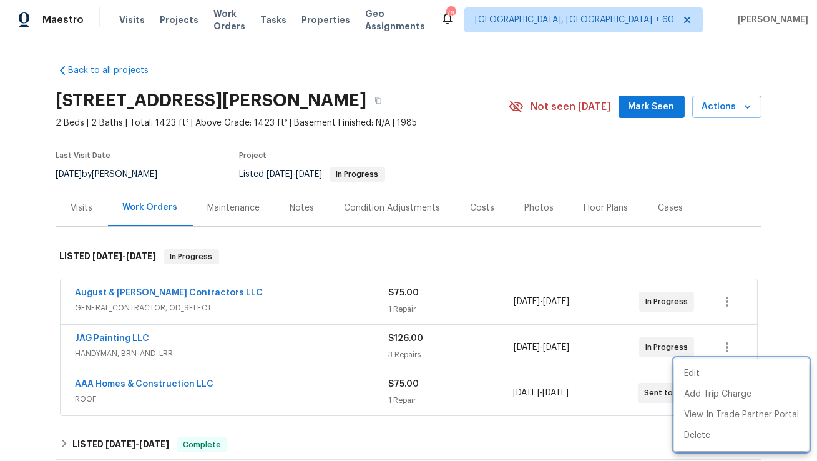
click at [163, 383] on div at bounding box center [408, 230] width 817 height 461
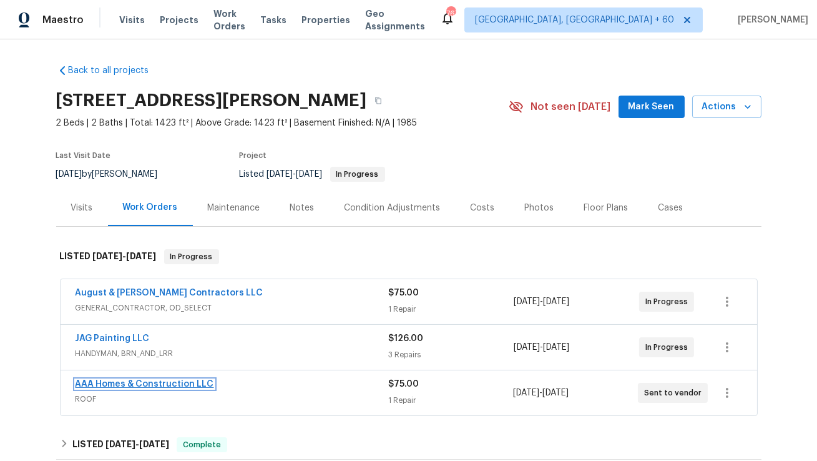
click at [182, 386] on link "AAA Homes & Construction LLC" at bounding box center [145, 384] width 139 height 9
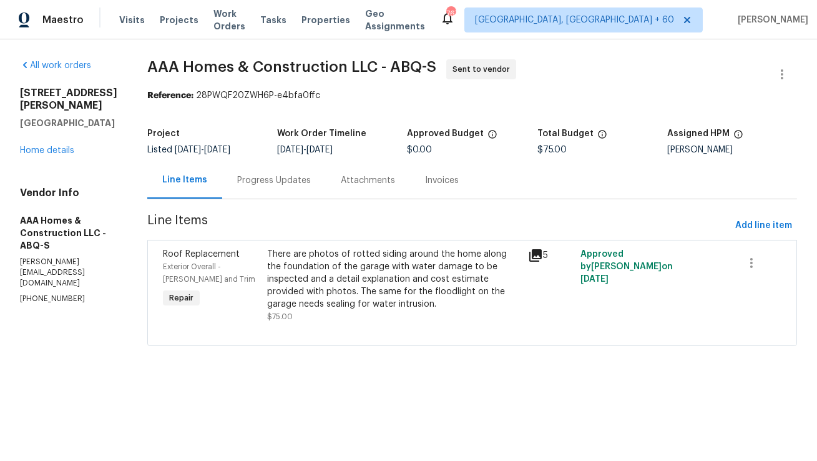
click at [277, 177] on div "Progress Updates" at bounding box center [274, 180] width 74 height 12
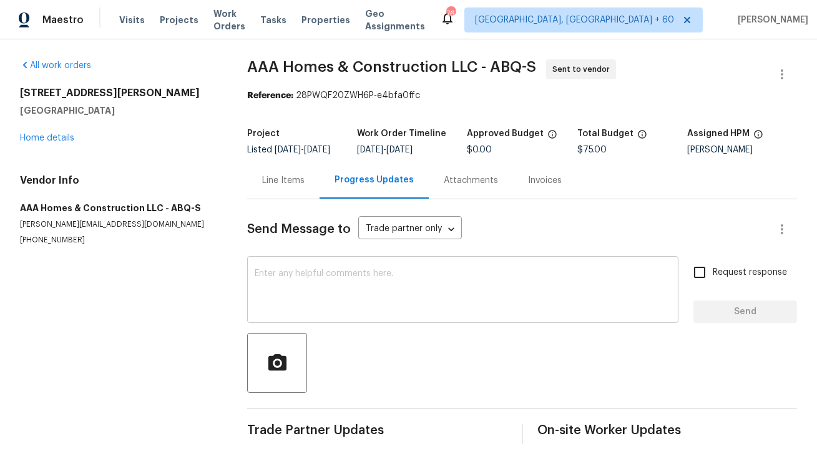
click at [361, 300] on textarea at bounding box center [463, 291] width 416 height 44
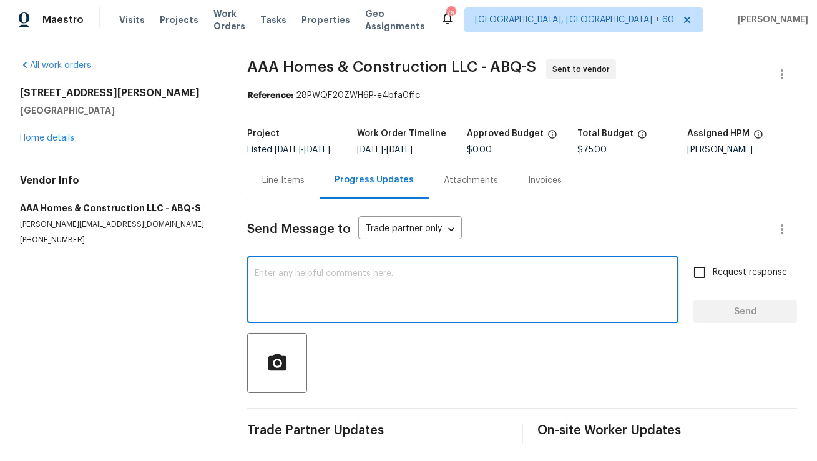
paste textarea "Hi, this is [PERSON_NAME] with Opendoor. I’m confirming you received the WO for…"
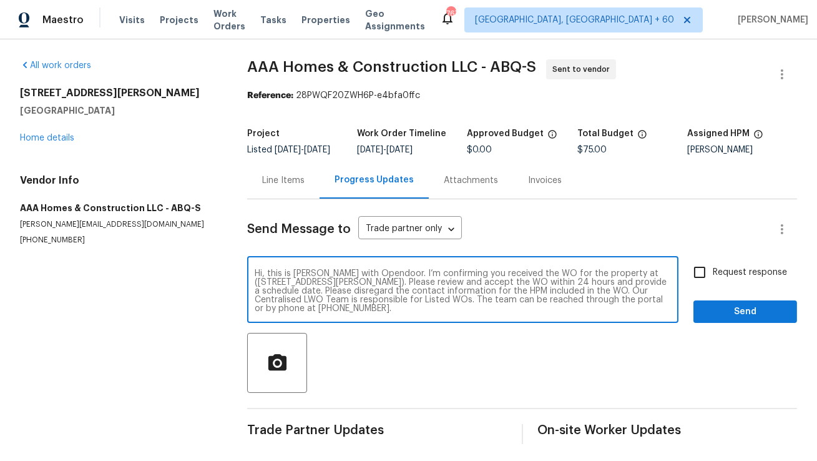
type textarea "Hi, this is [PERSON_NAME] with Opendoor. I’m confirming you received the WO for…"
click at [705, 285] on input "Request response" at bounding box center [700, 272] width 26 height 26
checkbox input "true"
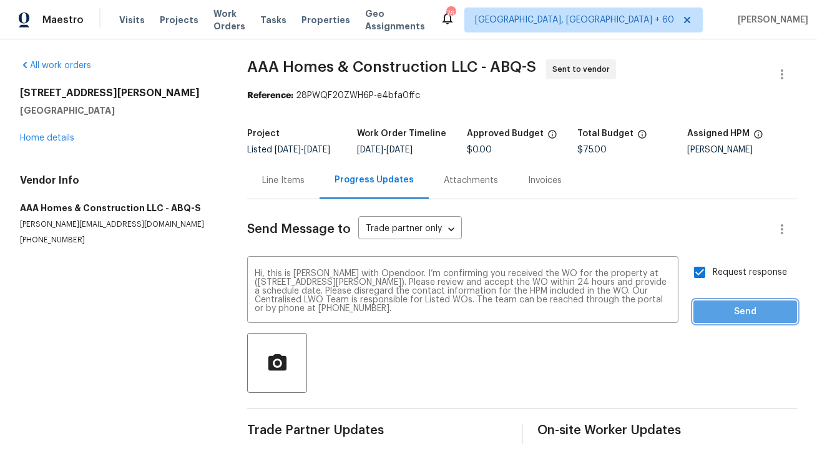
click at [735, 320] on span "Send" at bounding box center [746, 312] width 84 height 16
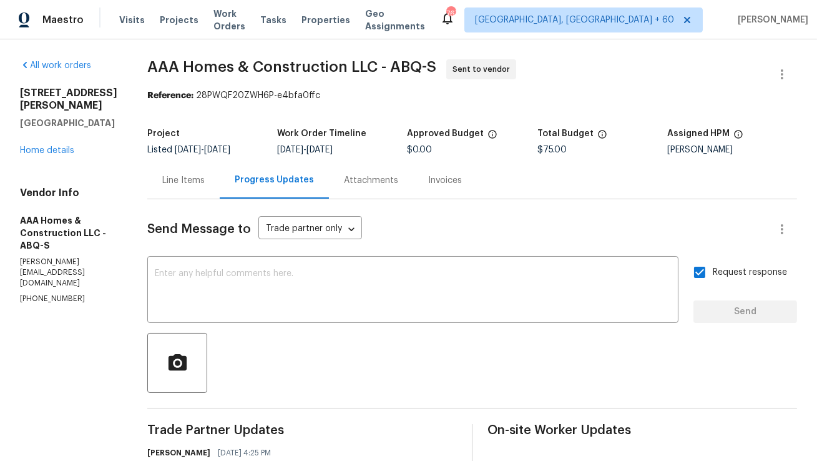
click at [192, 184] on div "Line Items" at bounding box center [183, 180] width 42 height 12
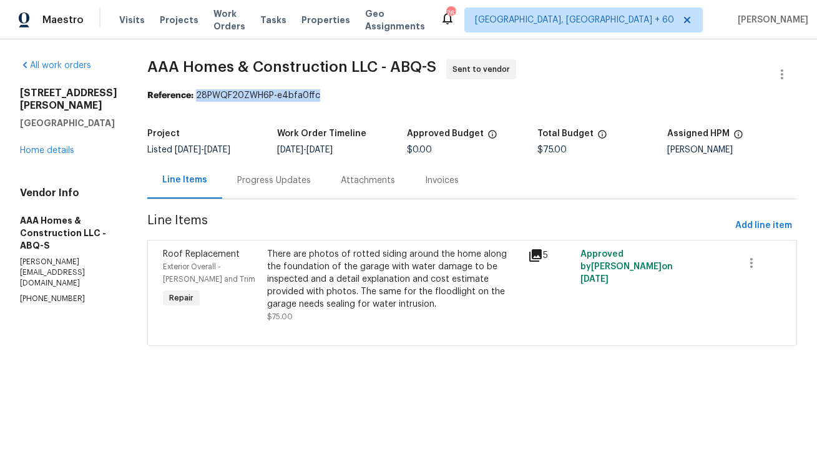
copy div "28PWQF20ZWH6P-e4bfa0ffc"
drag, startPoint x: 195, startPoint y: 96, endPoint x: 332, endPoint y: 96, distance: 136.7
click at [332, 96] on div "Reference: 28PWQF20ZWH6P-e4bfa0ffc" at bounding box center [472, 95] width 650 height 12
click at [345, 212] on section "AAA Homes & Construction LLC - ABQ-S Sent to vendor Reference: 28PWQF20ZWH6P-e4…" at bounding box center [472, 210] width 650 height 302
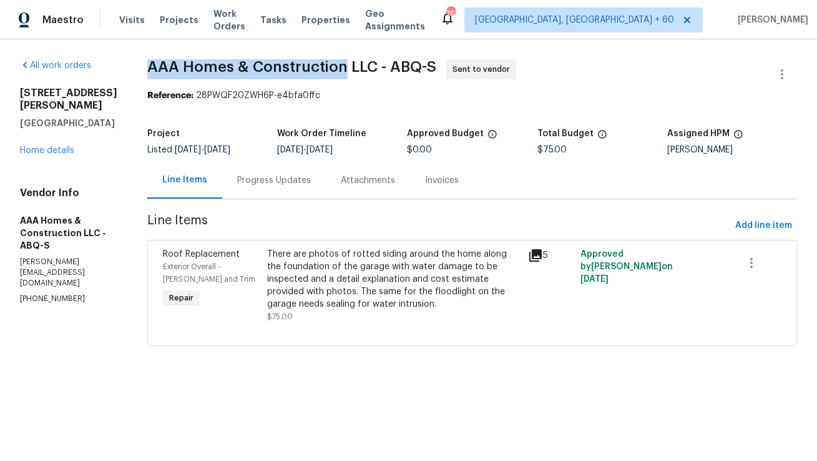
copy span "AAA Homes & Construction"
drag, startPoint x: 148, startPoint y: 66, endPoint x: 342, endPoint y: 66, distance: 194.2
click at [342, 66] on span "AAA Homes & Construction LLC - ABQ-S" at bounding box center [291, 66] width 289 height 15
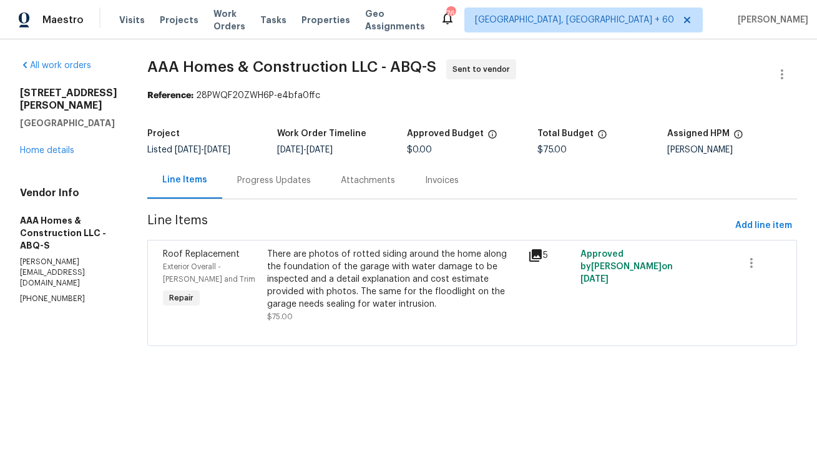
click at [272, 184] on div "Progress Updates" at bounding box center [274, 180] width 74 height 12
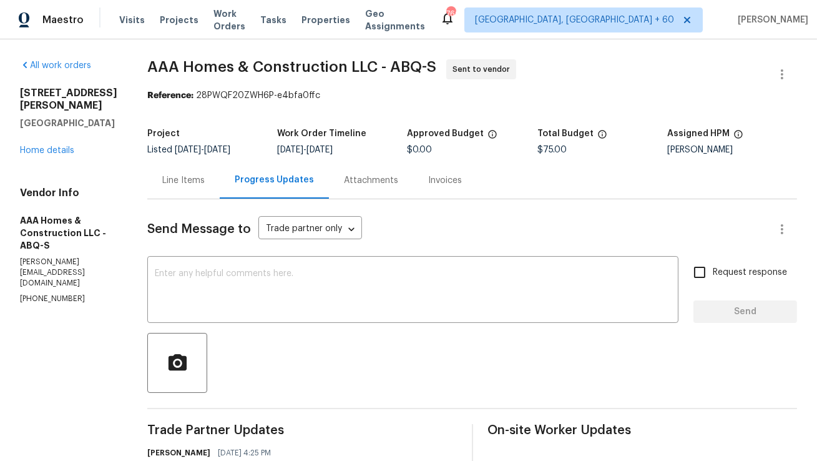
click at [46, 293] on p "[PHONE_NUMBER]" at bounding box center [68, 298] width 97 height 11
copy p "[PHONE_NUMBER]"
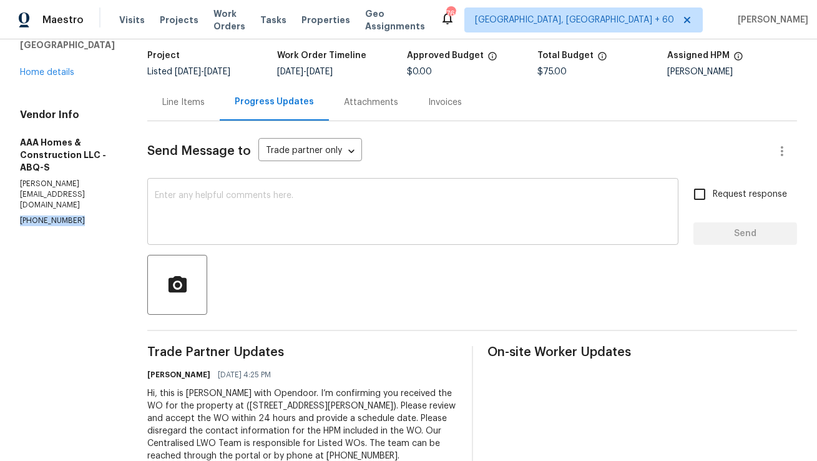
scroll to position [114, 0]
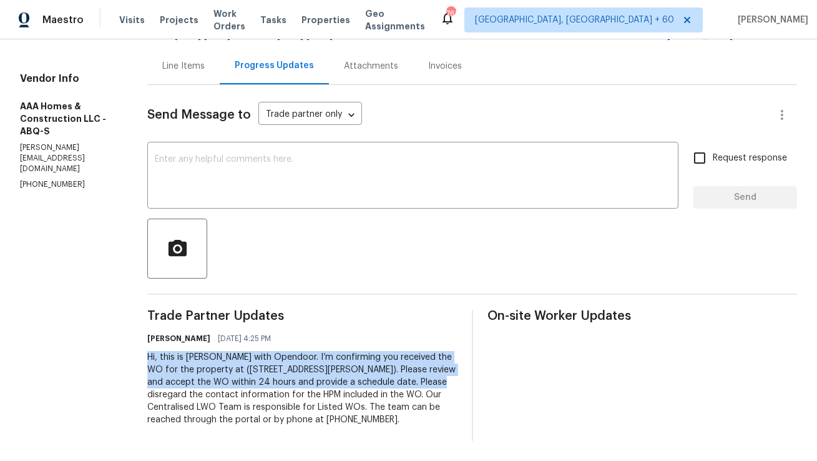
copy div "Hi, this is Anthony with Opendoor. I’m confirming you received the WO for the p…"
drag, startPoint x: 147, startPoint y: 355, endPoint x: 441, endPoint y: 378, distance: 294.4
click at [441, 378] on div "Hi, this is [PERSON_NAME] with Opendoor. I’m confirming you received the WO for…" at bounding box center [302, 388] width 310 height 75
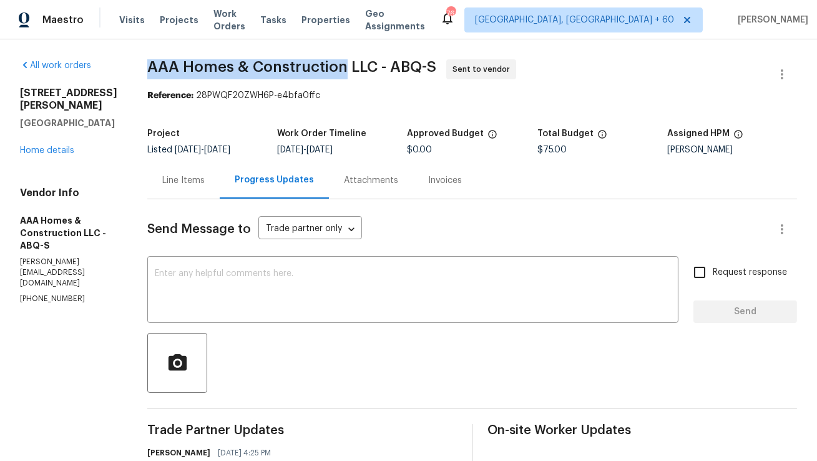
copy span "AAA Homes & Construction"
drag, startPoint x: 150, startPoint y: 70, endPoint x: 342, endPoint y: 70, distance: 192.3
click at [342, 70] on span "AAA Homes & Construction LLC - ABQ-S" at bounding box center [291, 66] width 289 height 15
